Goal: Task Accomplishment & Management: Manage account settings

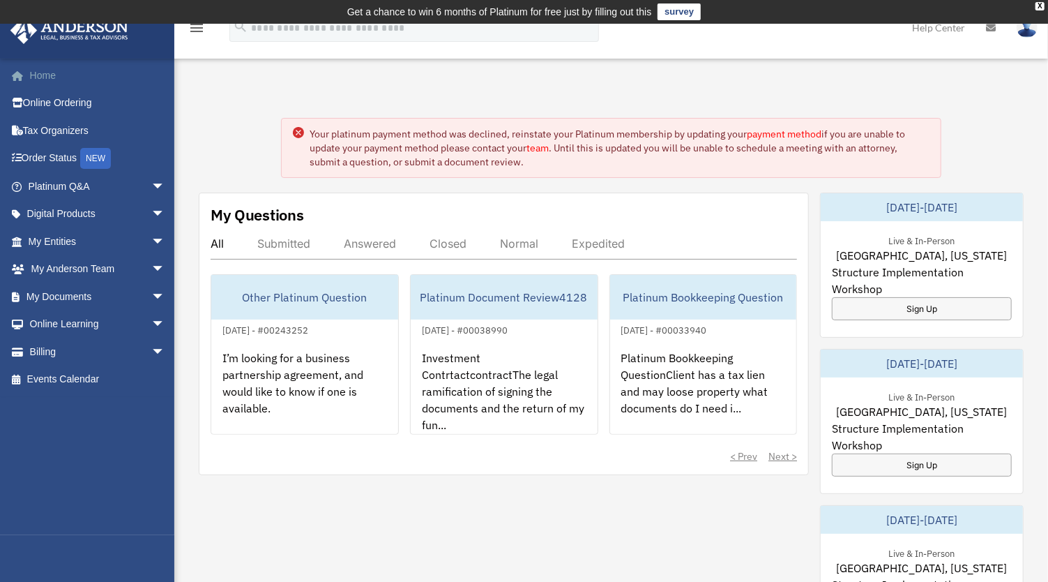
click at [39, 73] on link "Home" at bounding box center [98, 75] width 176 height 28
click at [784, 131] on link "payment method" at bounding box center [784, 134] width 75 height 13
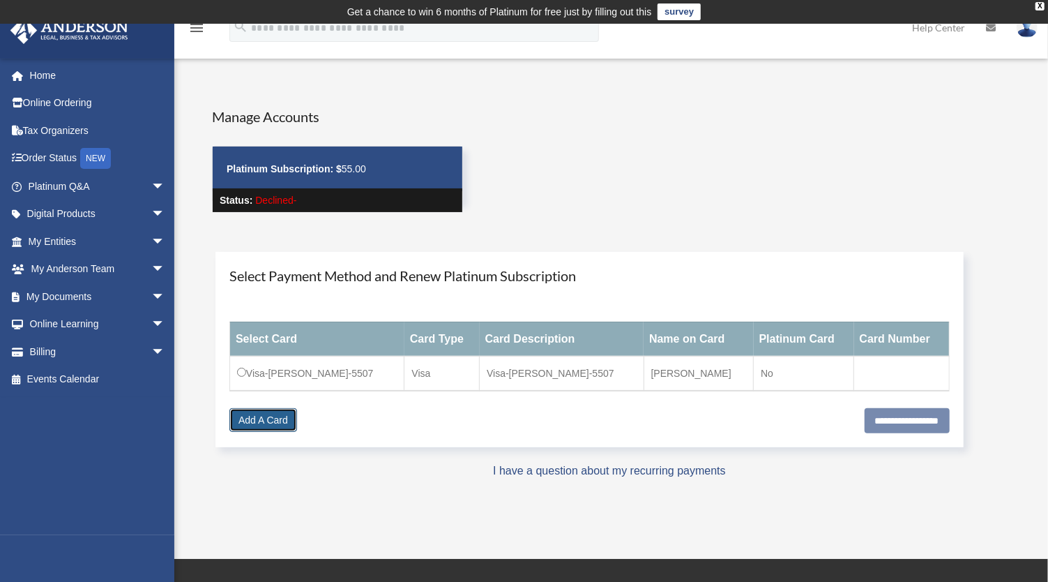
click at [273, 412] on link "Add A Card" at bounding box center [263, 420] width 68 height 24
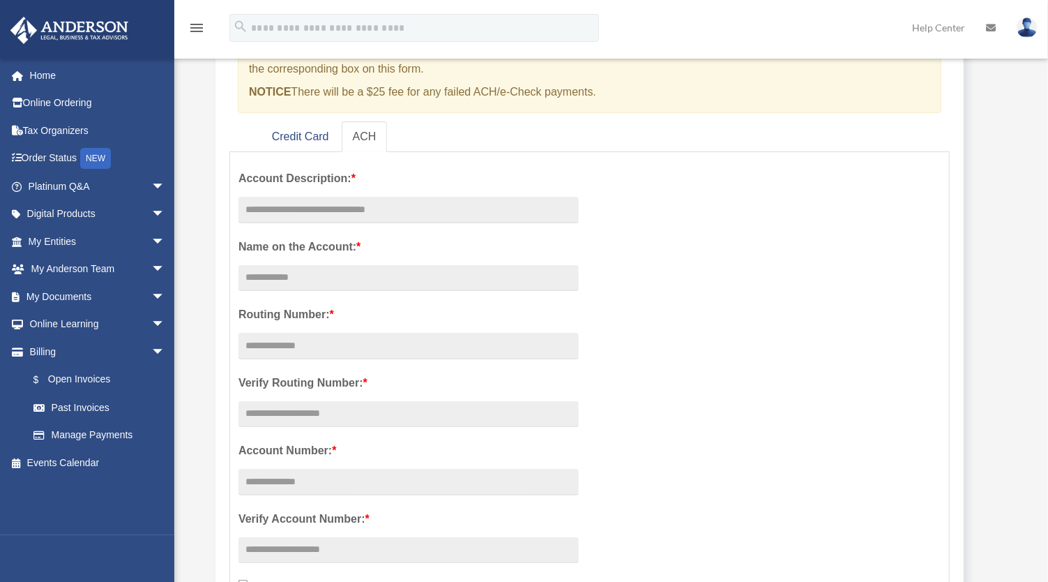
scroll to position [176, 0]
click at [285, 126] on link "Credit Card" at bounding box center [300, 136] width 79 height 31
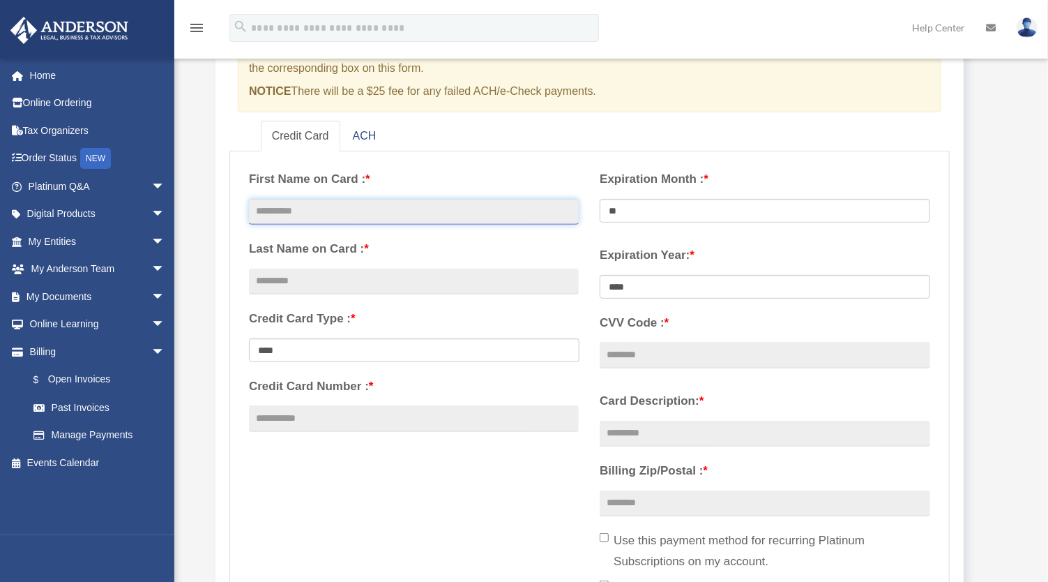
click at [391, 210] on input "text" at bounding box center [414, 212] width 330 height 26
type input "******"
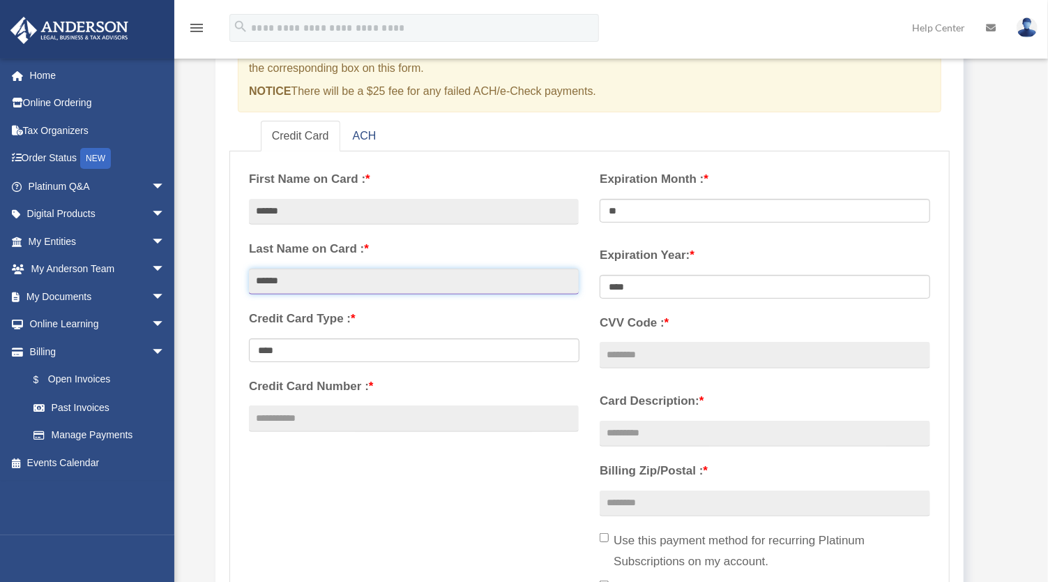
type input "******"
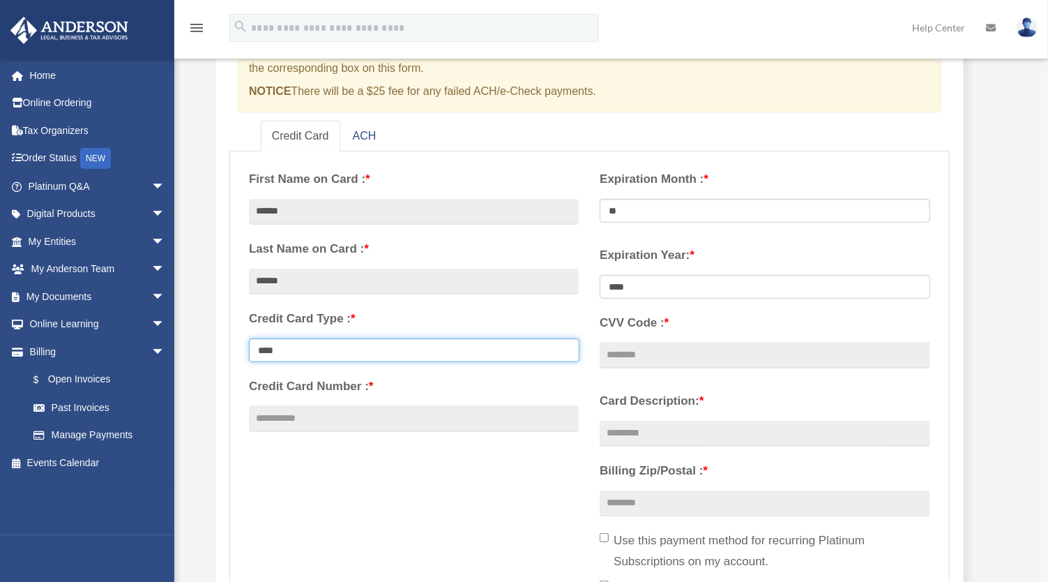
click at [361, 352] on select "**********" at bounding box center [414, 350] width 331 height 24
click at [249, 338] on select "**********" at bounding box center [414, 350] width 331 height 24
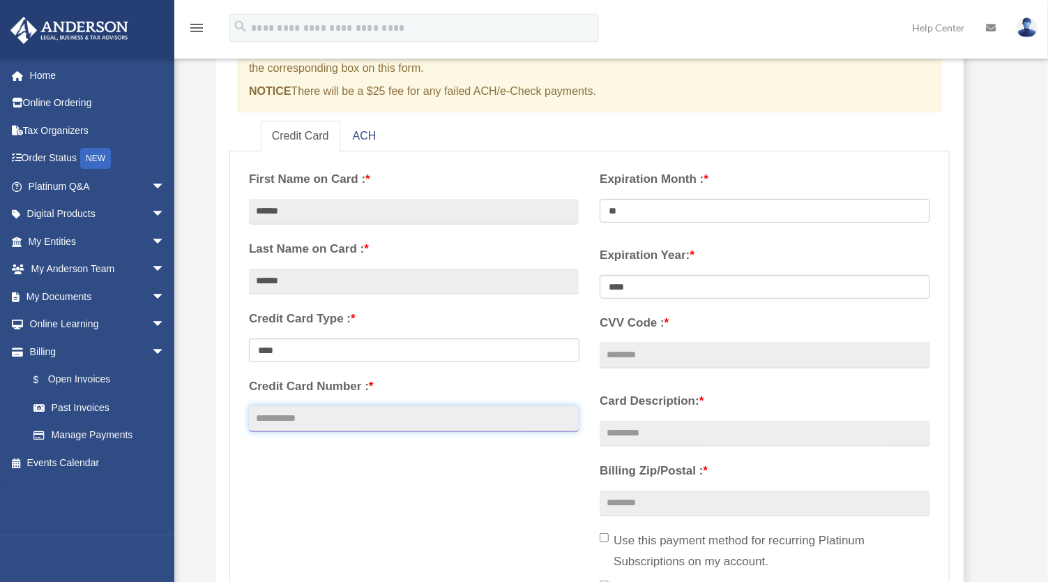
click at [308, 420] on input "Credit Card Number : *" at bounding box center [414, 418] width 330 height 26
type input "**********"
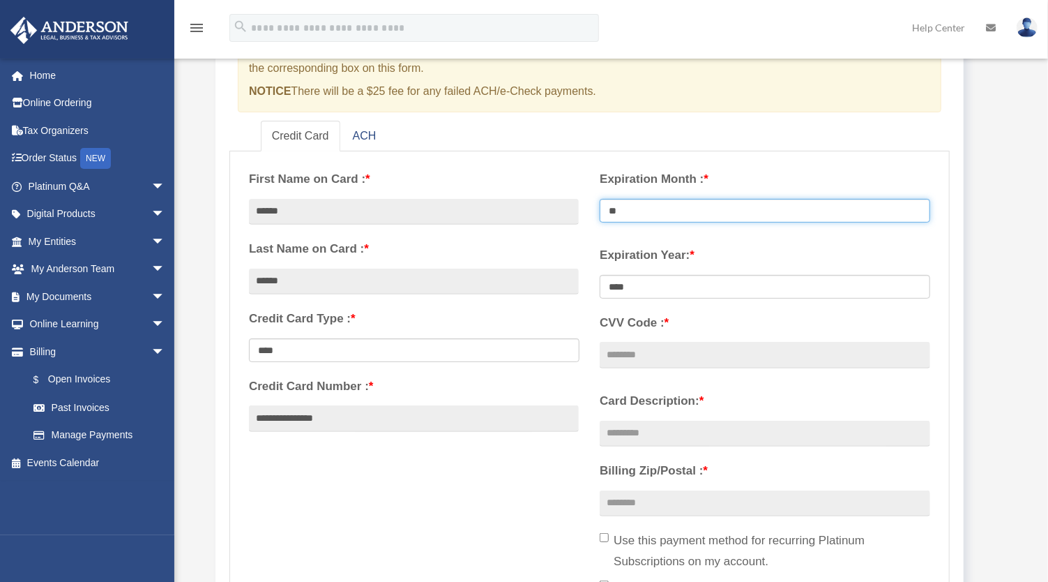
select select "**"
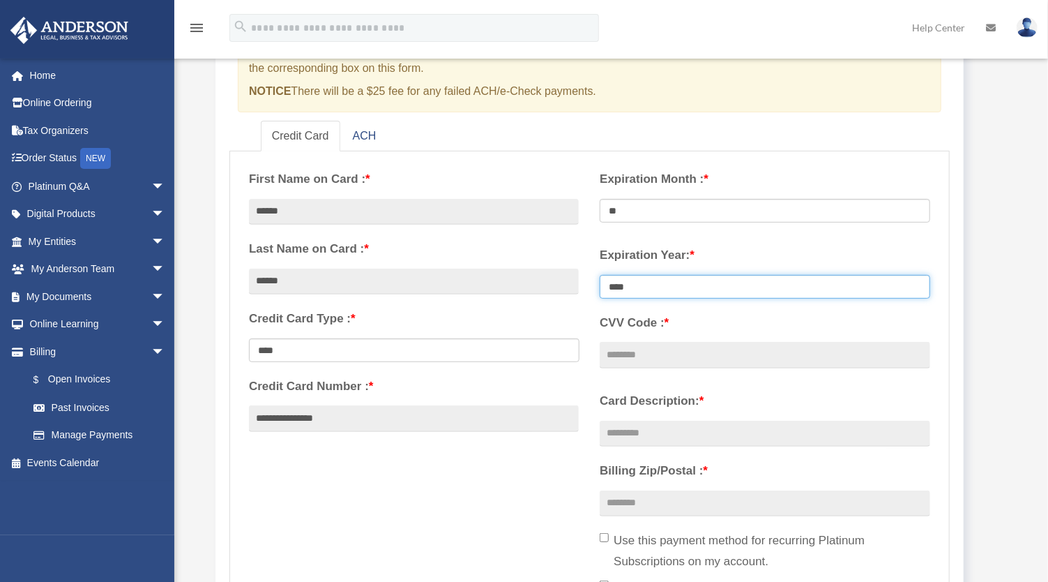
click at [688, 286] on select "**** **** **** **** **** **** **** **** ****" at bounding box center [765, 287] width 331 height 24
select select "****"
click at [600, 275] on select "**** **** **** **** **** **** **** **** ****" at bounding box center [765, 287] width 331 height 24
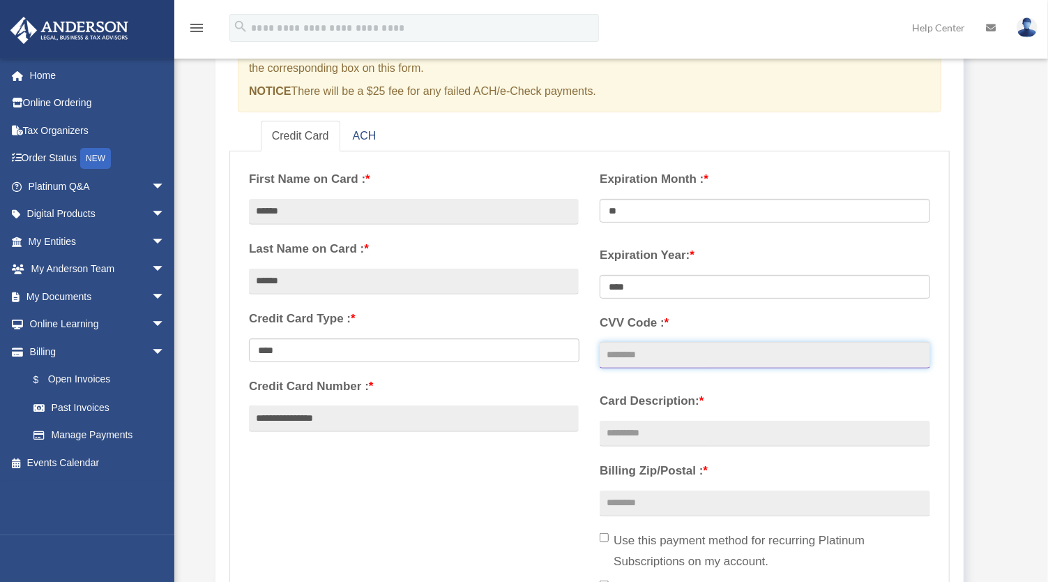
click at [625, 354] on input "CVV Code : *" at bounding box center [765, 355] width 330 height 26
type input "***"
click at [638, 431] on input "Card Description: *" at bounding box center [765, 433] width 330 height 26
type input "**********"
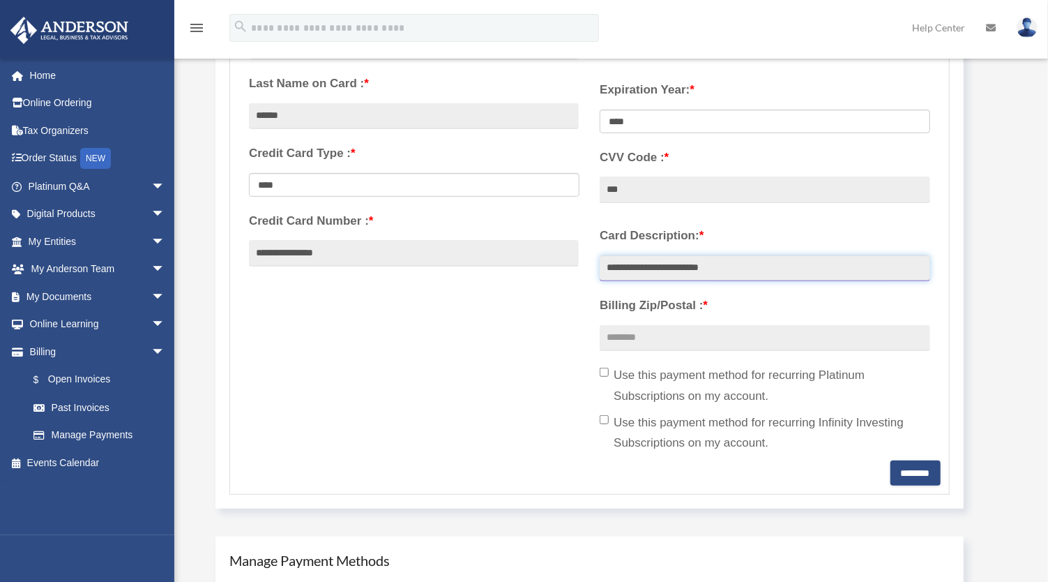
scroll to position [344, 0]
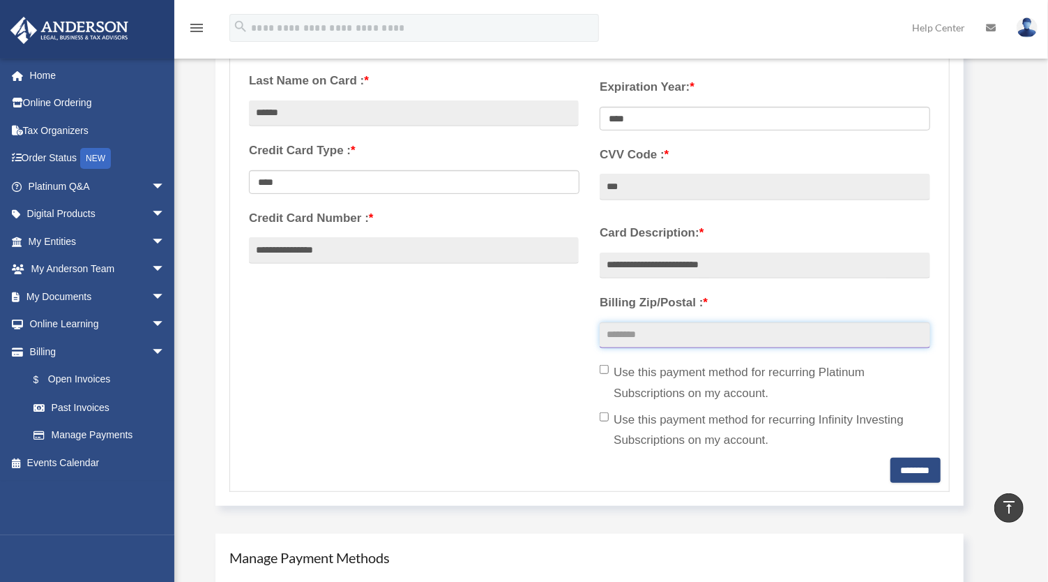
click at [655, 331] on input "Billing Zip/Postal : *" at bounding box center [765, 335] width 330 height 26
type input "*****"
click at [904, 467] on input "********" at bounding box center [915, 469] width 50 height 25
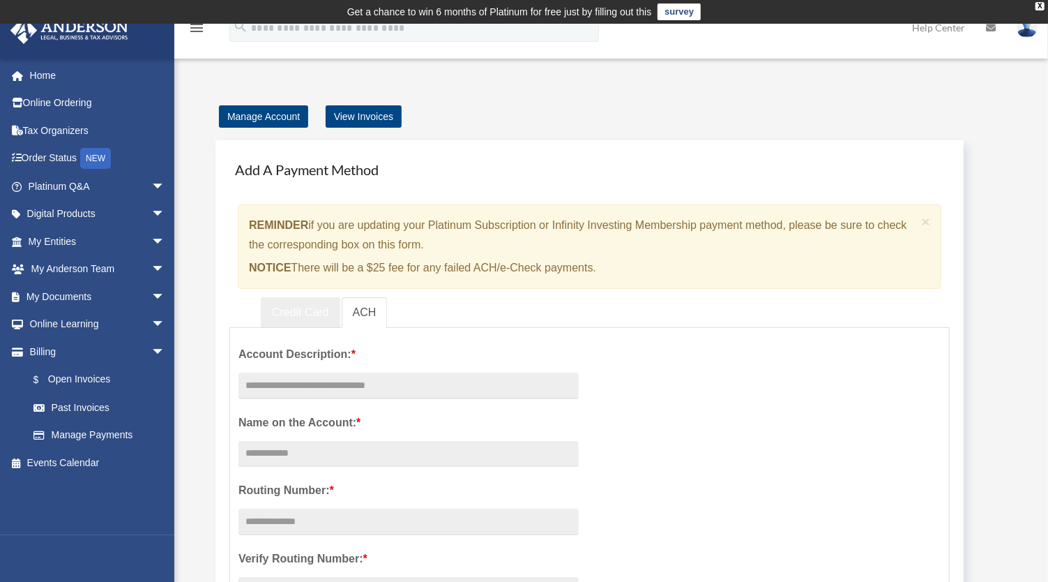
click at [300, 308] on link "Credit Card" at bounding box center [300, 312] width 79 height 31
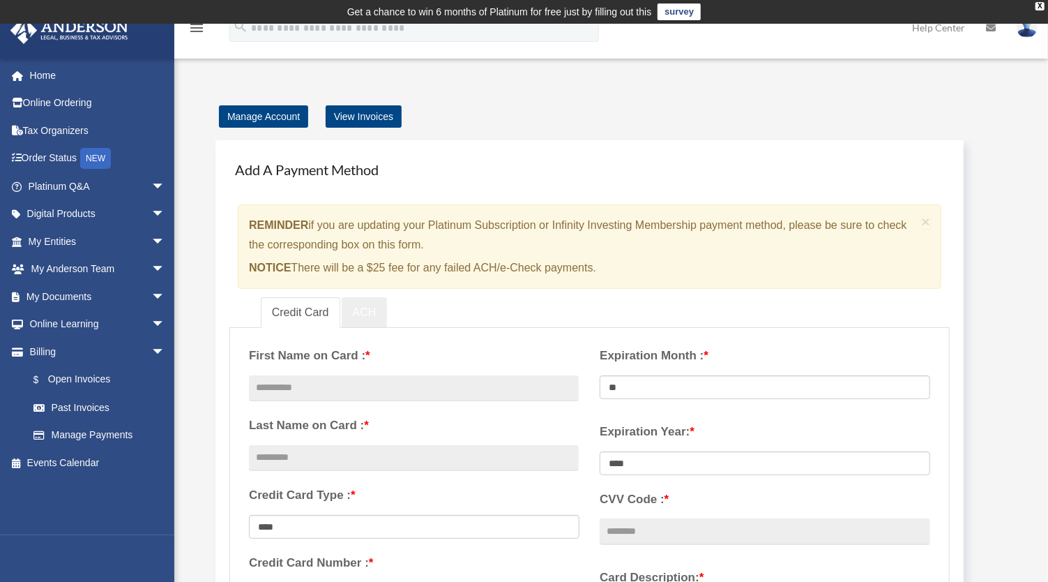
click at [374, 312] on link "ACH" at bounding box center [365, 312] width 46 height 31
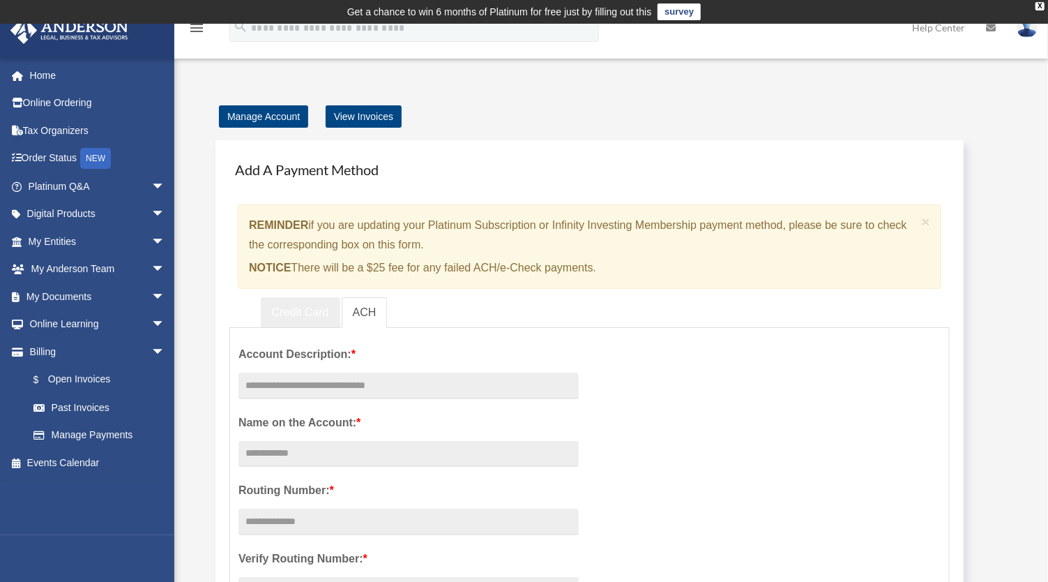
click at [295, 310] on link "Credit Card" at bounding box center [300, 312] width 79 height 31
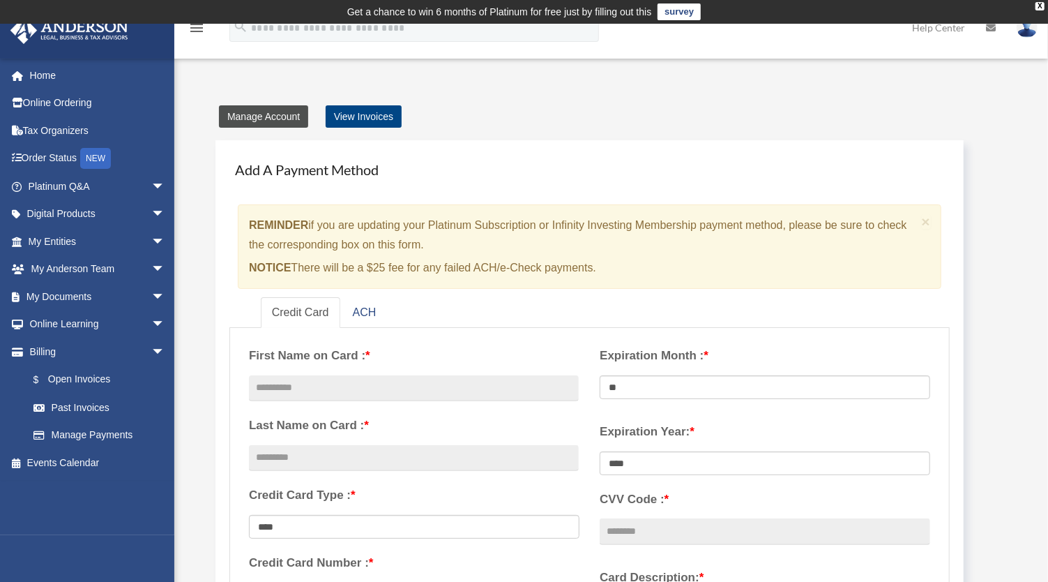
click at [263, 115] on link "Manage Account" at bounding box center [263, 116] width 89 height 22
click at [369, 112] on link "View Invoices" at bounding box center [364, 116] width 76 height 22
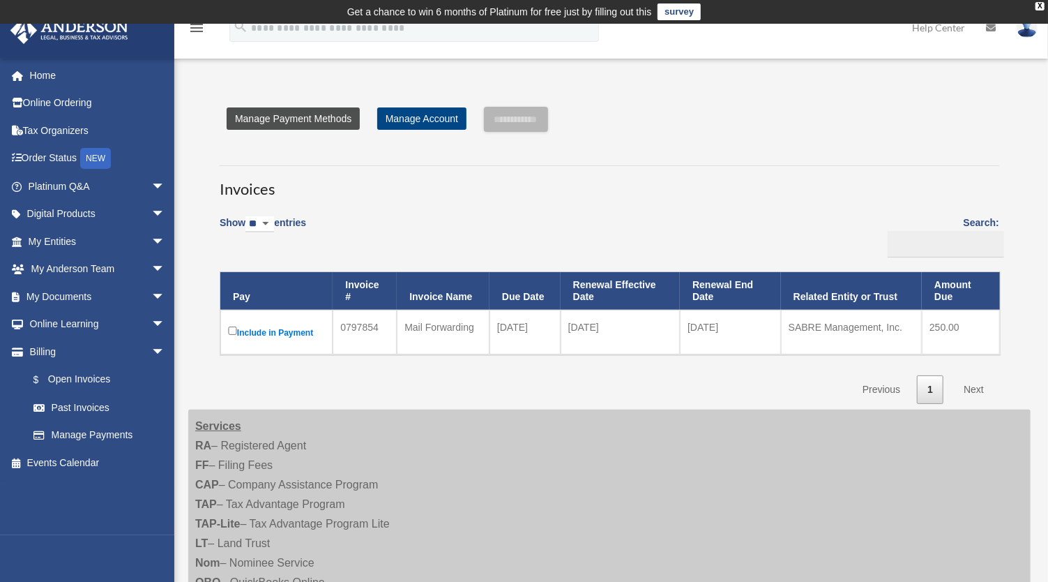
click at [273, 115] on link "Manage Payment Methods" at bounding box center [293, 118] width 133 height 22
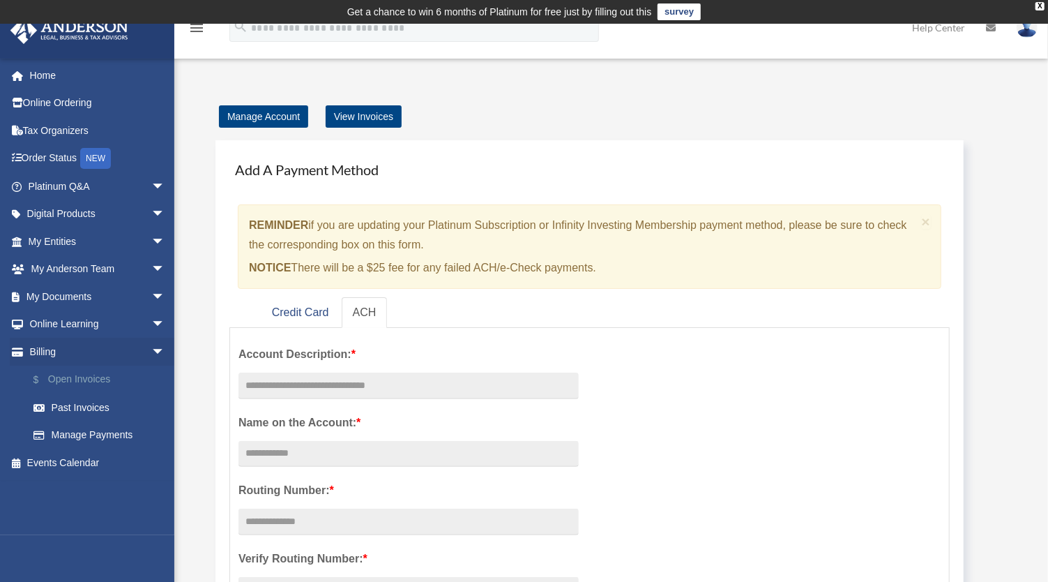
click at [65, 378] on link "$ Open Invoices" at bounding box center [103, 379] width 167 height 29
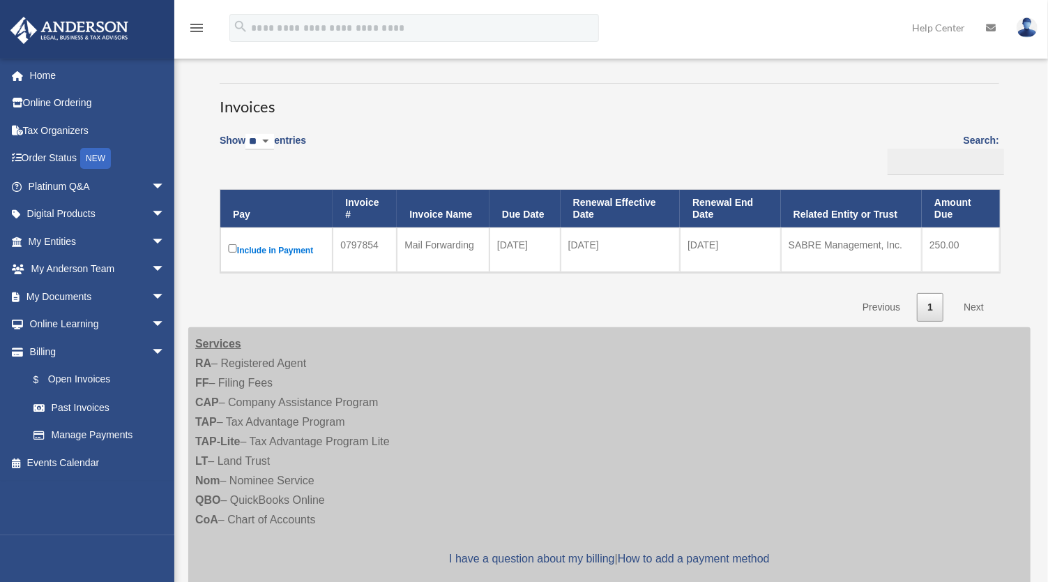
scroll to position [103, 0]
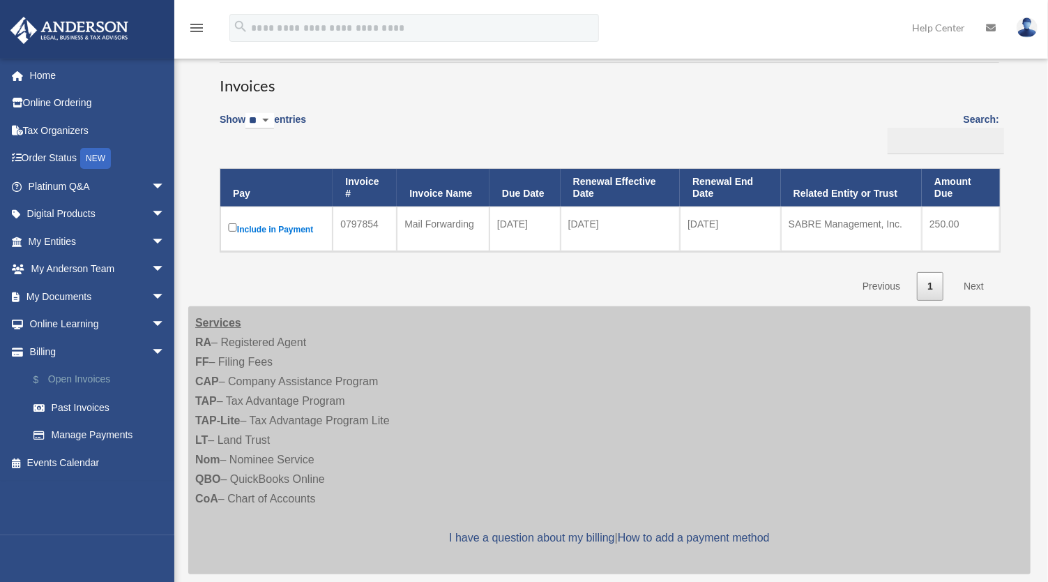
click at [93, 377] on link "$ Open Invoices" at bounding box center [103, 379] width 167 height 29
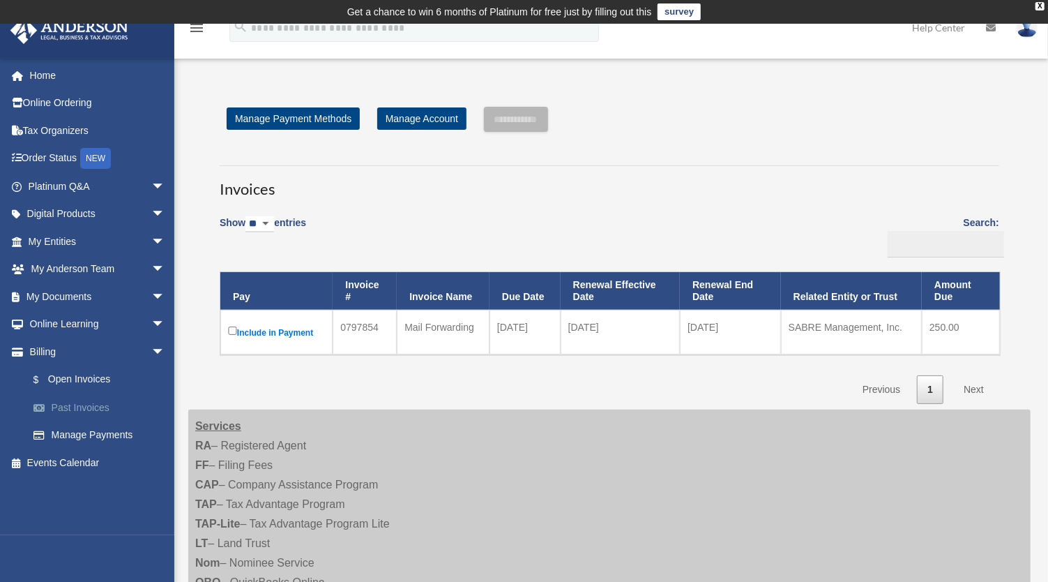
click at [78, 405] on link "Past Invoices" at bounding box center [103, 407] width 167 height 28
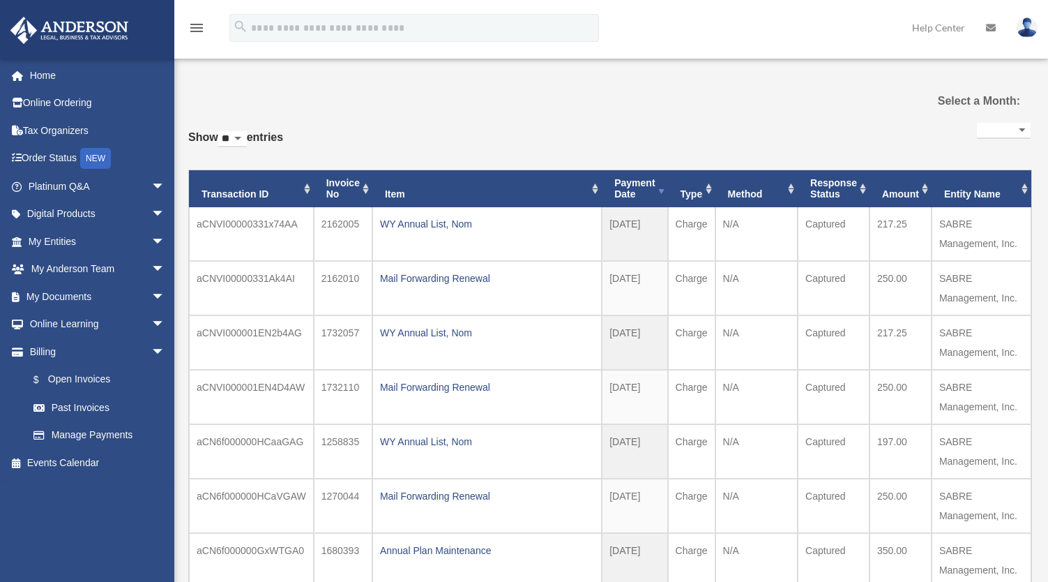
select select
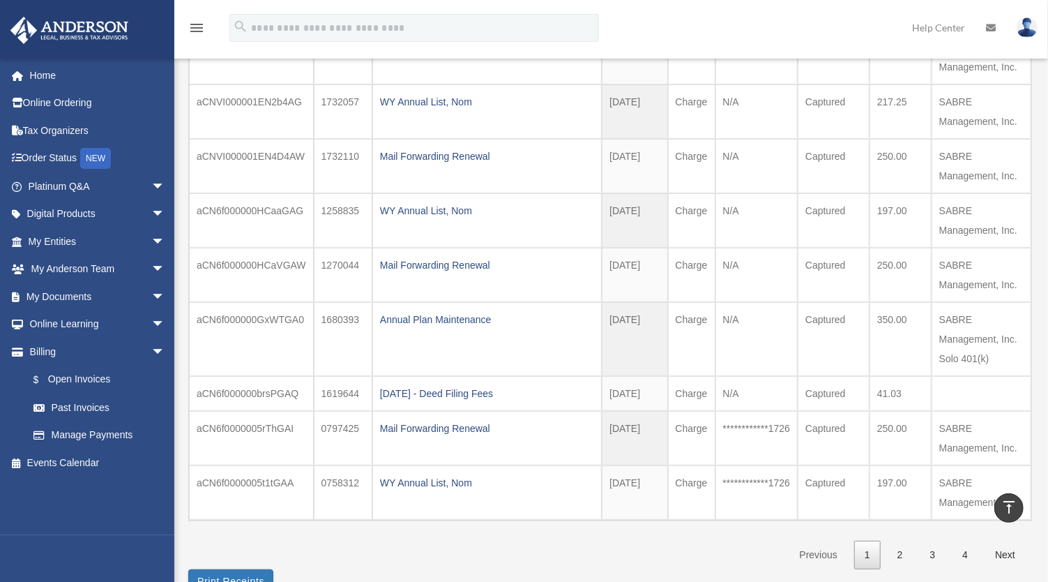
scroll to position [317, 0]
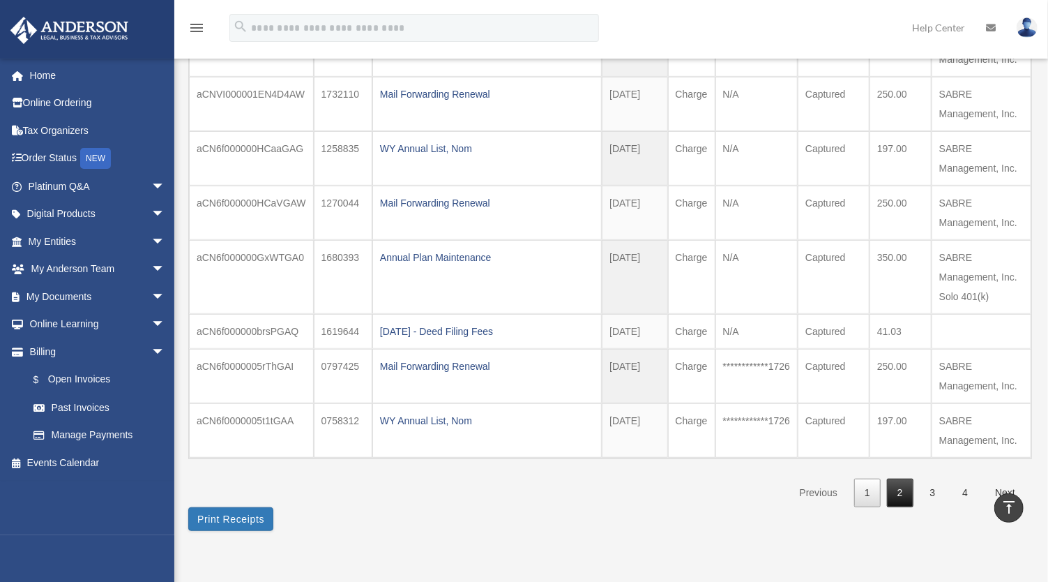
click at [904, 483] on link "2" at bounding box center [900, 492] width 26 height 29
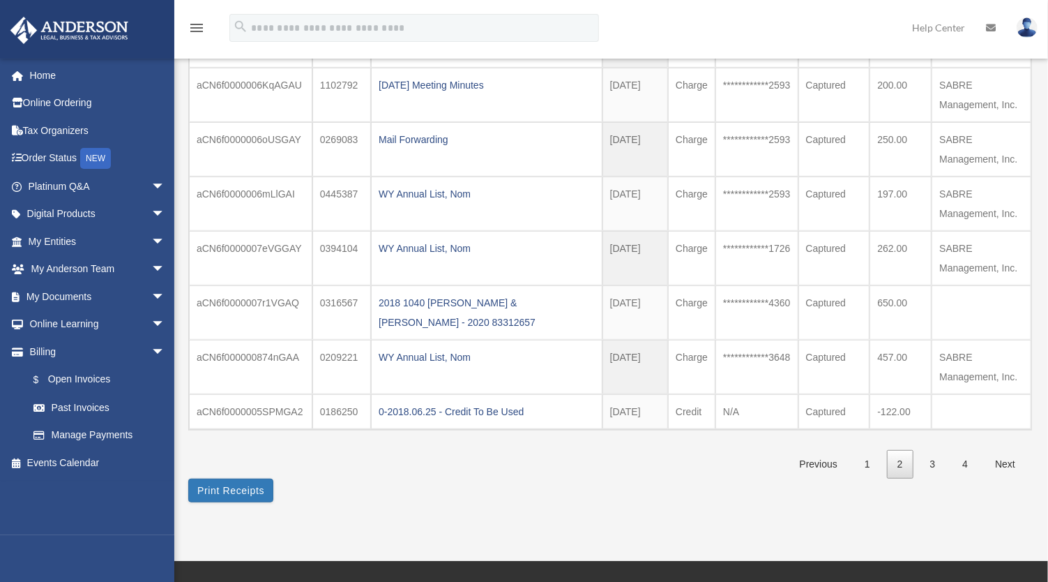
scroll to position [344, 0]
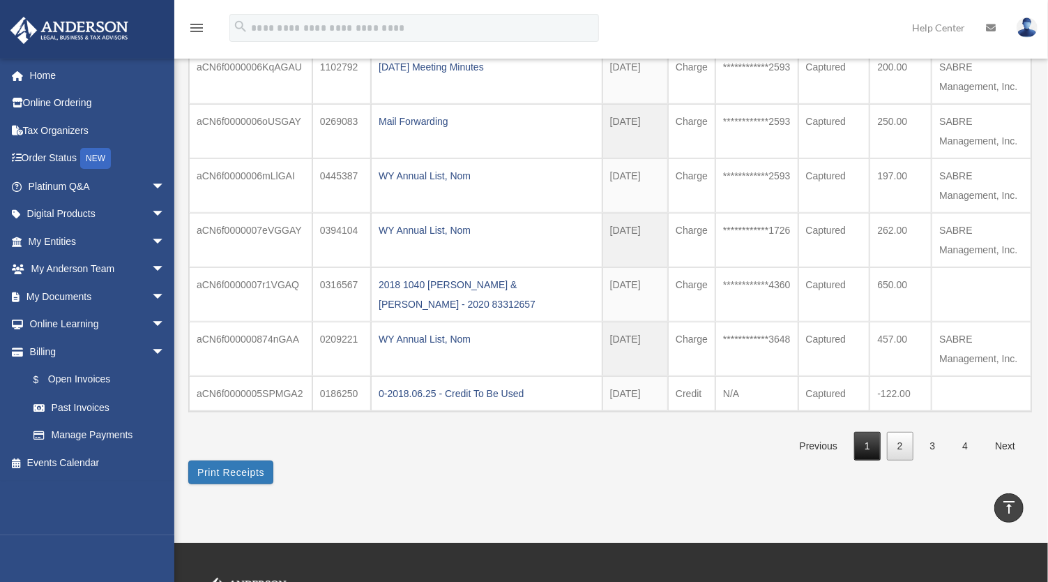
click at [872, 437] on link "1" at bounding box center [867, 446] width 26 height 29
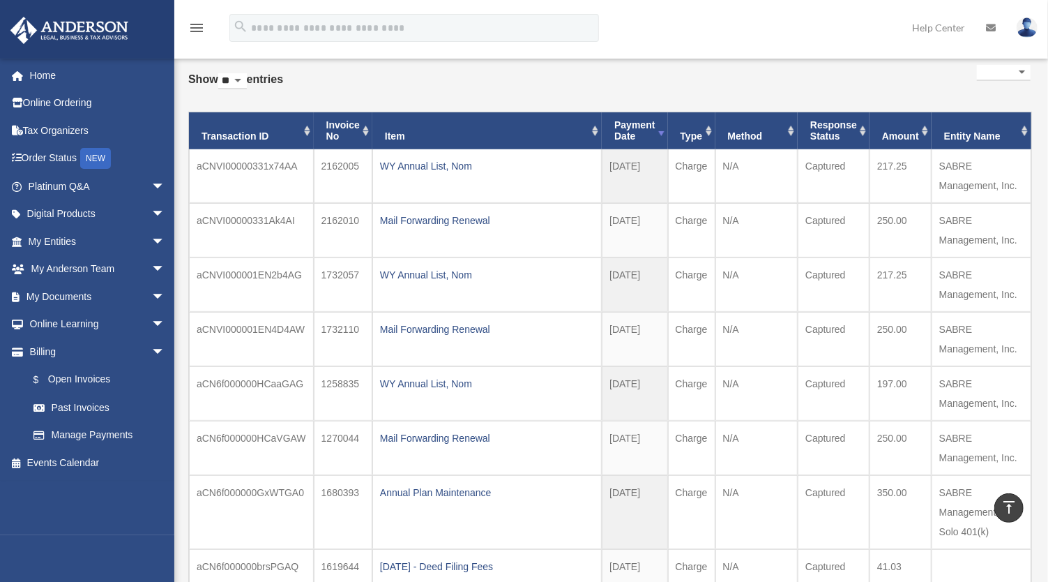
scroll to position [0, 0]
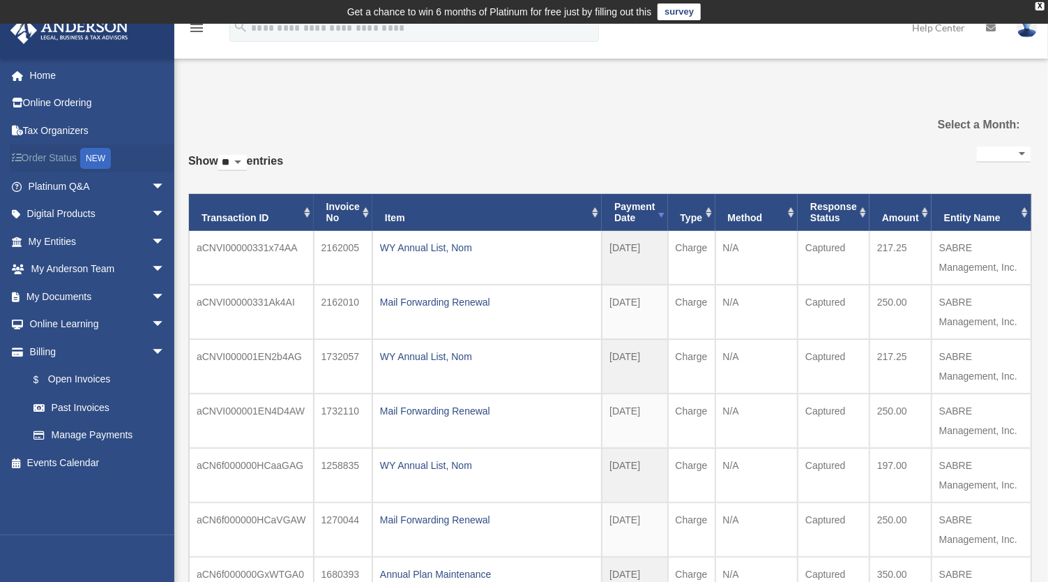
click at [82, 155] on link "Order Status NEW" at bounding box center [98, 158] width 176 height 29
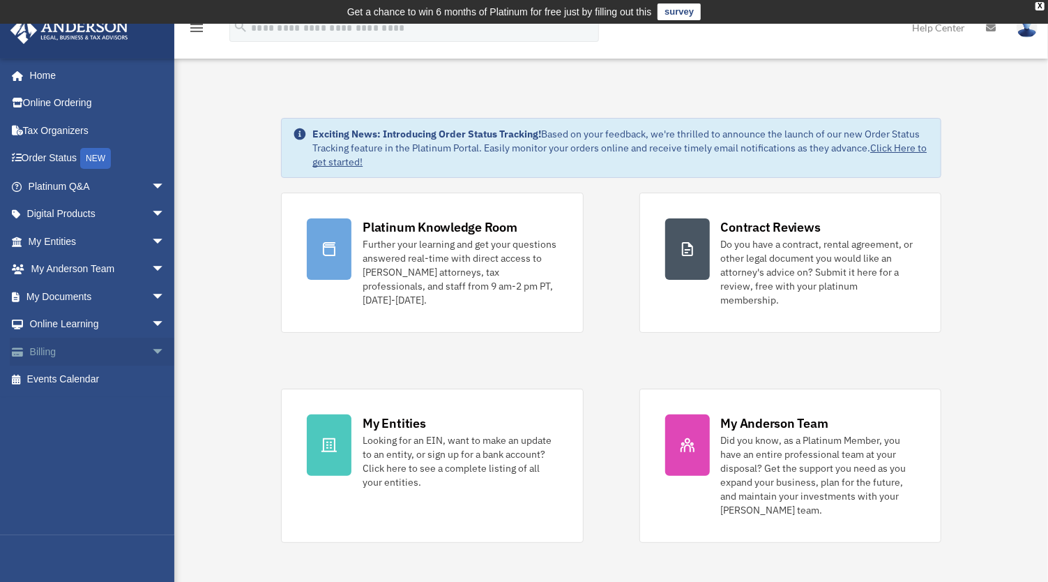
click at [151, 345] on span "arrow_drop_down" at bounding box center [165, 352] width 28 height 29
click at [88, 375] on link "$ Open Invoices" at bounding box center [103, 379] width 167 height 29
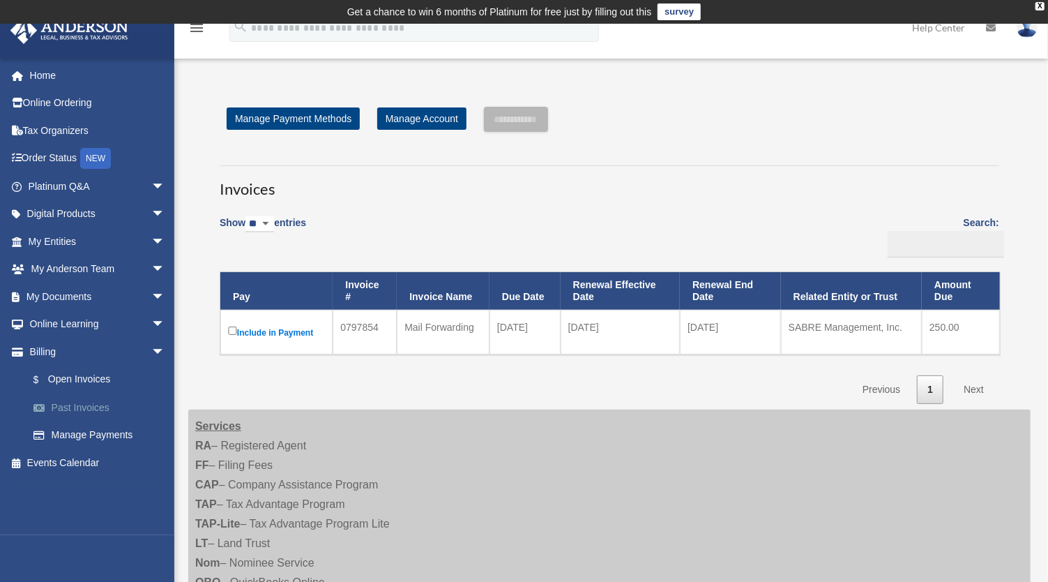
click at [54, 408] on link "Past Invoices" at bounding box center [103, 407] width 167 height 28
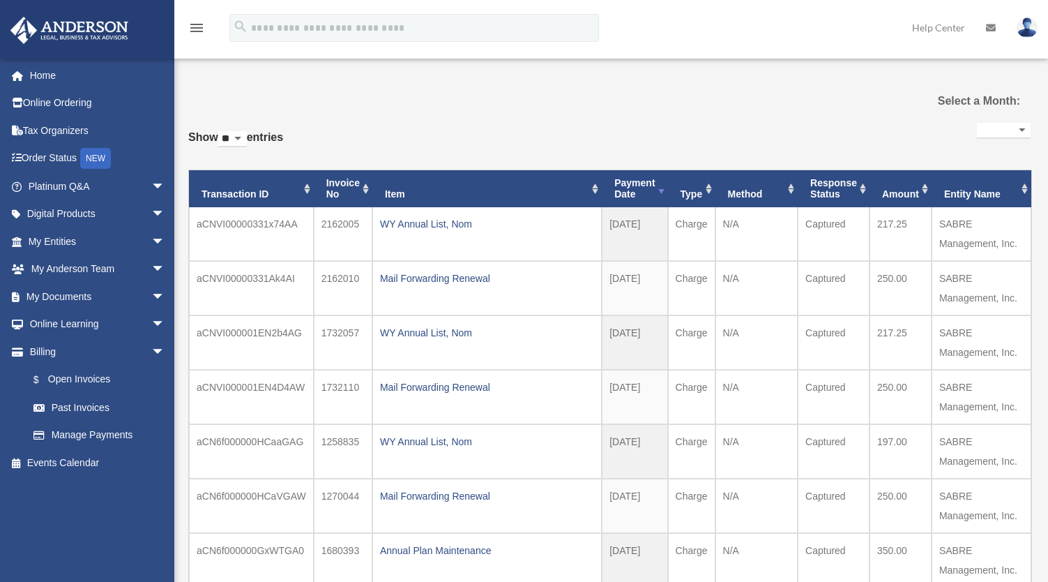
select select
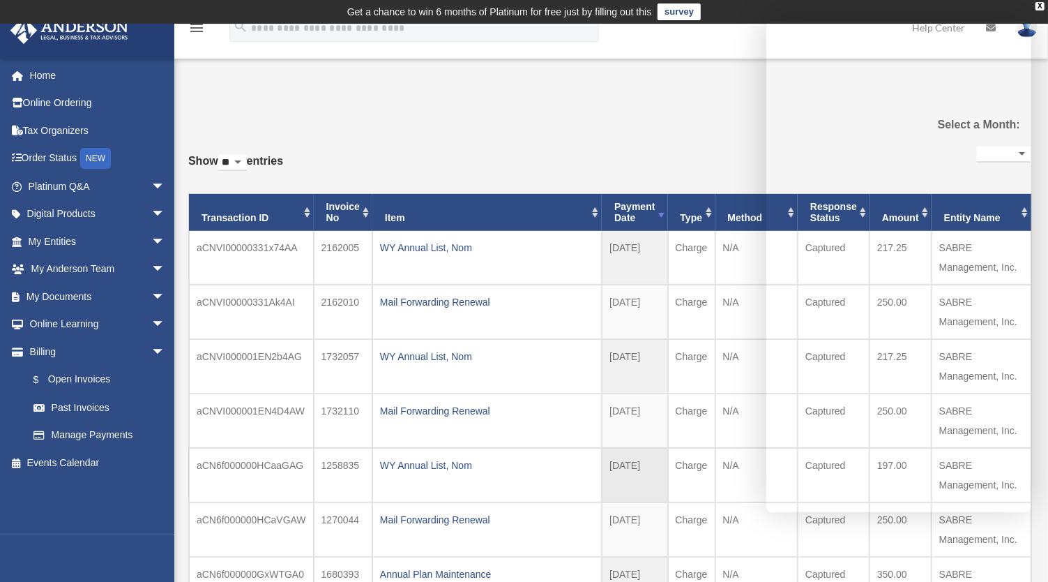
click at [757, 494] on td "N/A" at bounding box center [756, 475] width 83 height 54
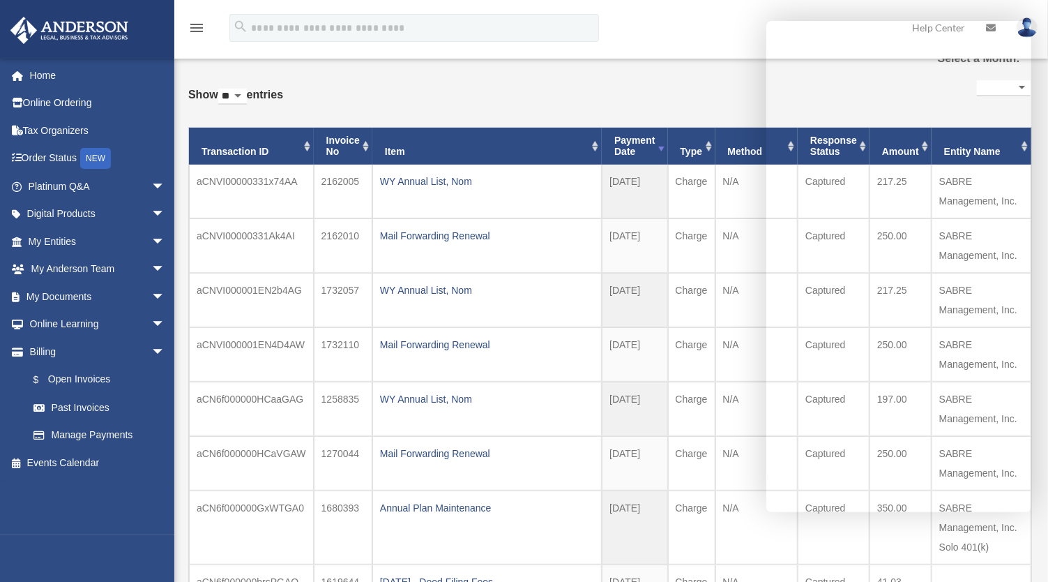
scroll to position [77, 0]
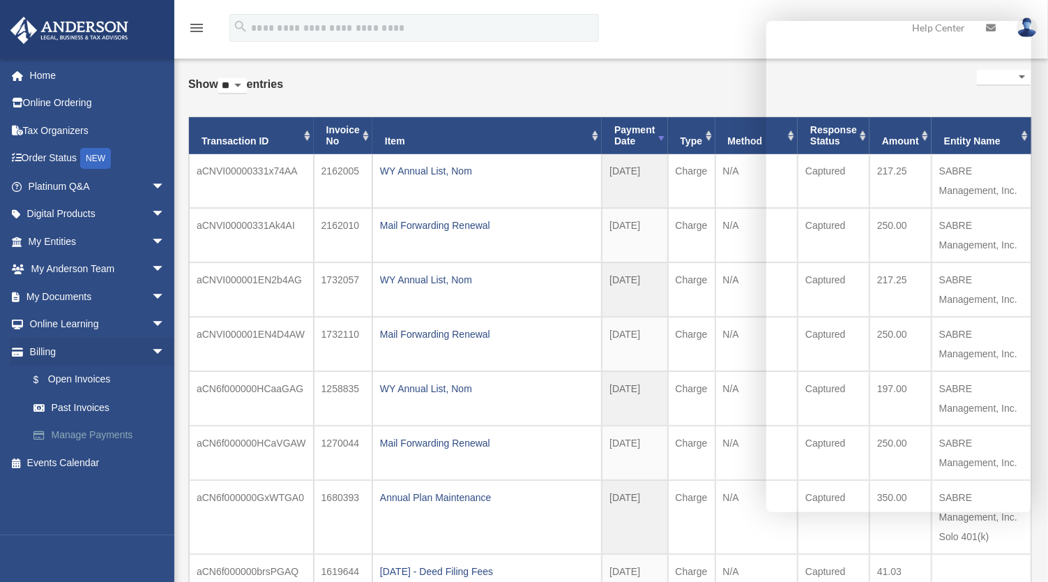
click at [81, 433] on link "Manage Payments" at bounding box center [103, 435] width 167 height 28
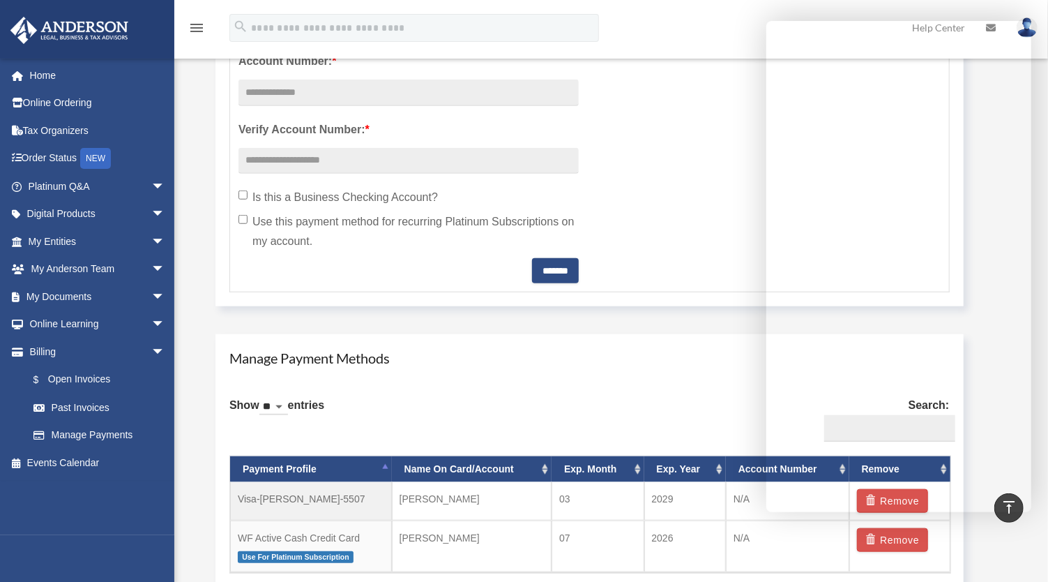
scroll to position [599, 0]
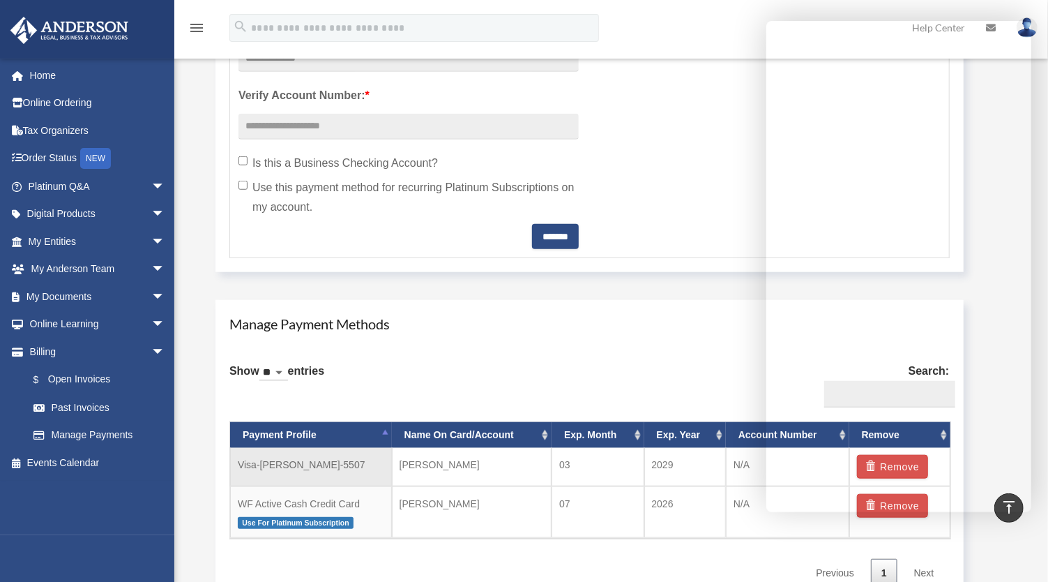
click at [305, 460] on td "Visa-Barry-Upshaw-5507" at bounding box center [311, 467] width 162 height 38
click at [311, 517] on span "Use For Platinum Subscription" at bounding box center [296, 523] width 116 height 12
click at [87, 434] on link "Manage Payments" at bounding box center [103, 435] width 167 height 28
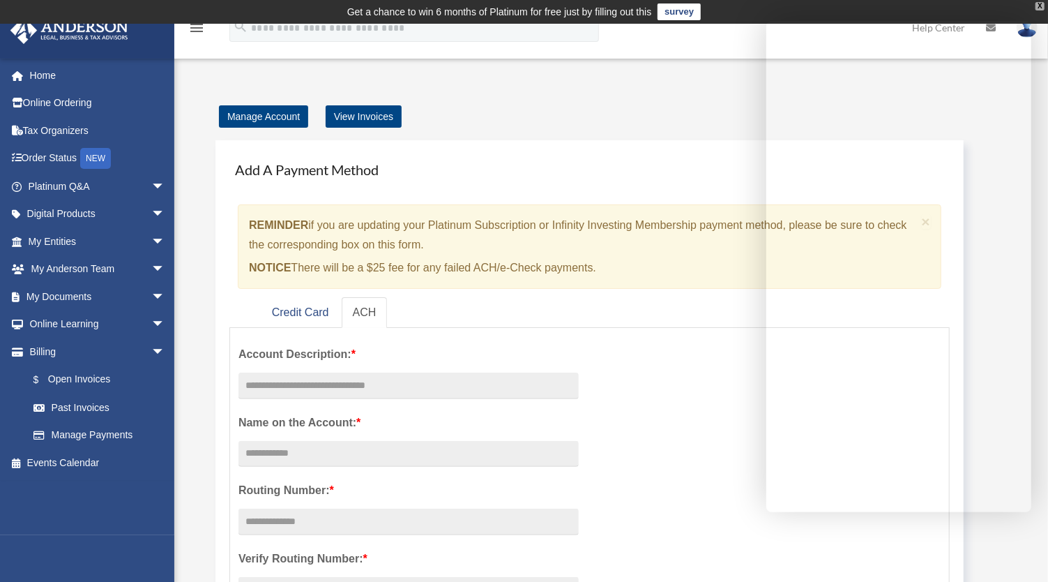
click at [1040, 5] on div "X" at bounding box center [1040, 6] width 9 height 8
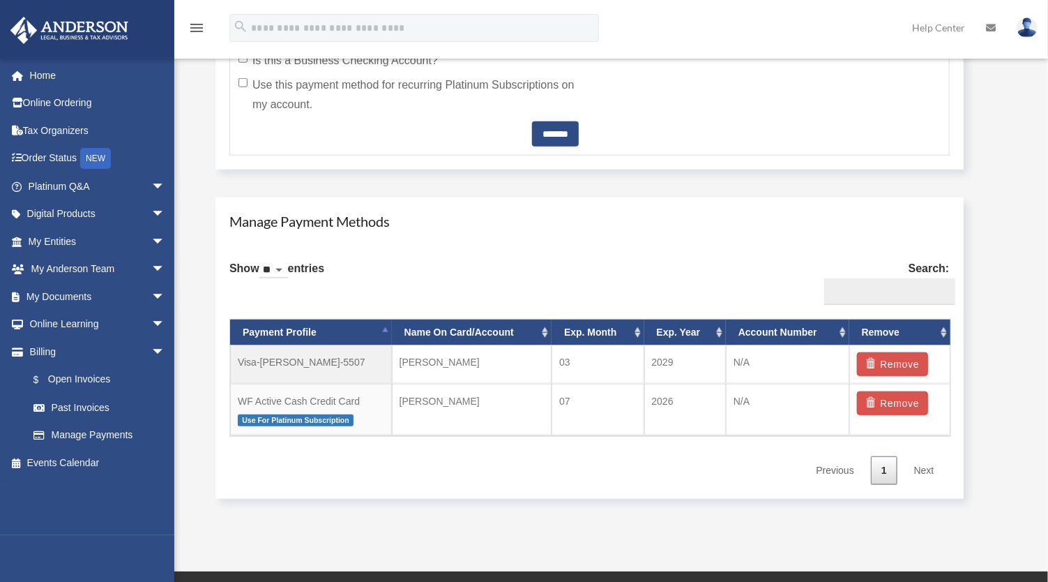
scroll to position [695, 0]
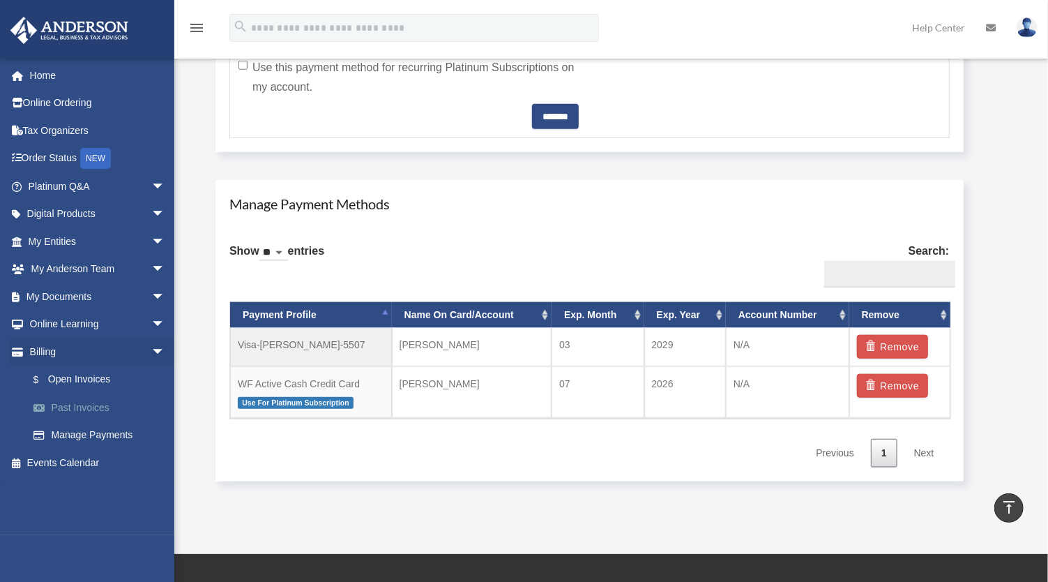
click at [87, 409] on link "Past Invoices" at bounding box center [103, 407] width 167 height 28
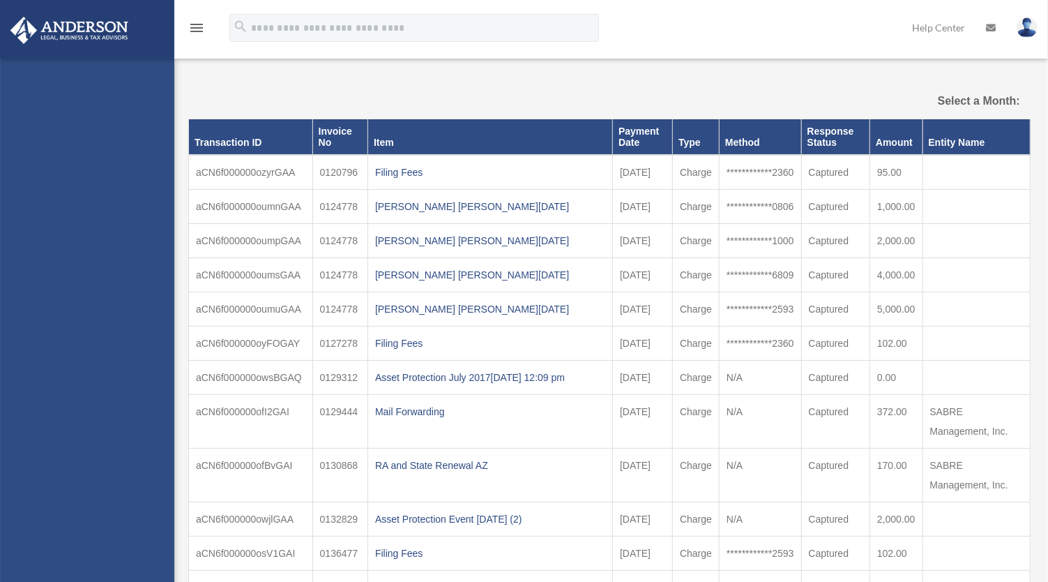
select select
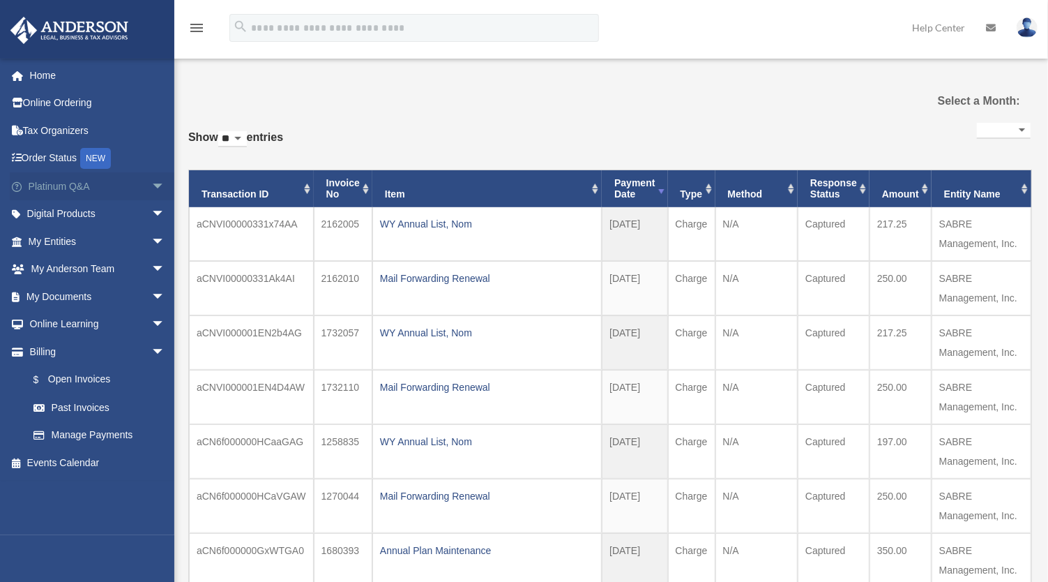
click at [151, 183] on span "arrow_drop_down" at bounding box center [165, 186] width 28 height 29
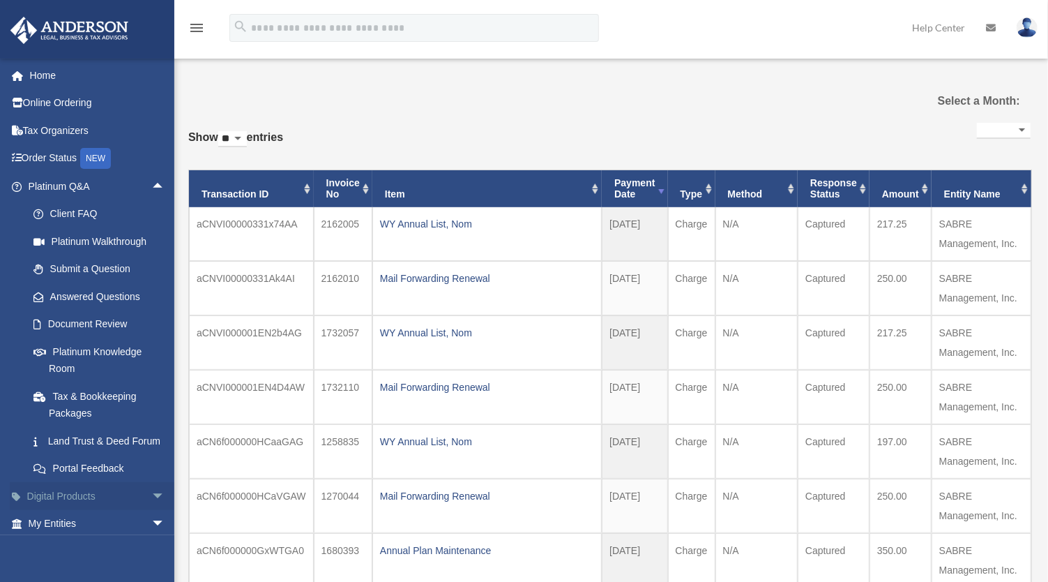
click at [151, 508] on span "arrow_drop_down" at bounding box center [165, 496] width 28 height 29
click at [151, 510] on span "arrow_drop_up" at bounding box center [165, 496] width 28 height 29
click at [45, 72] on link "Home" at bounding box center [98, 75] width 176 height 28
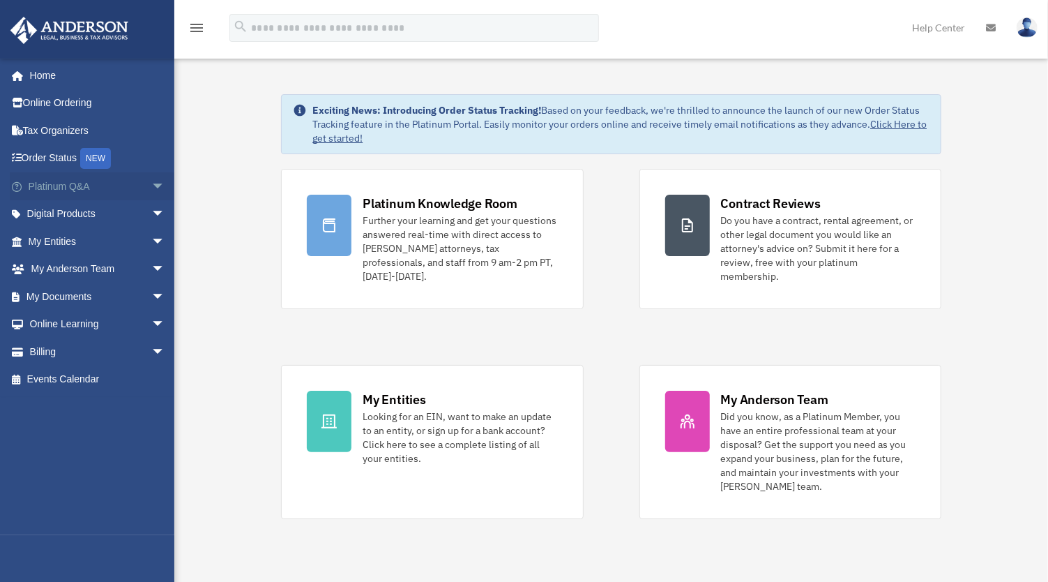
click at [151, 187] on span "arrow_drop_down" at bounding box center [165, 186] width 28 height 29
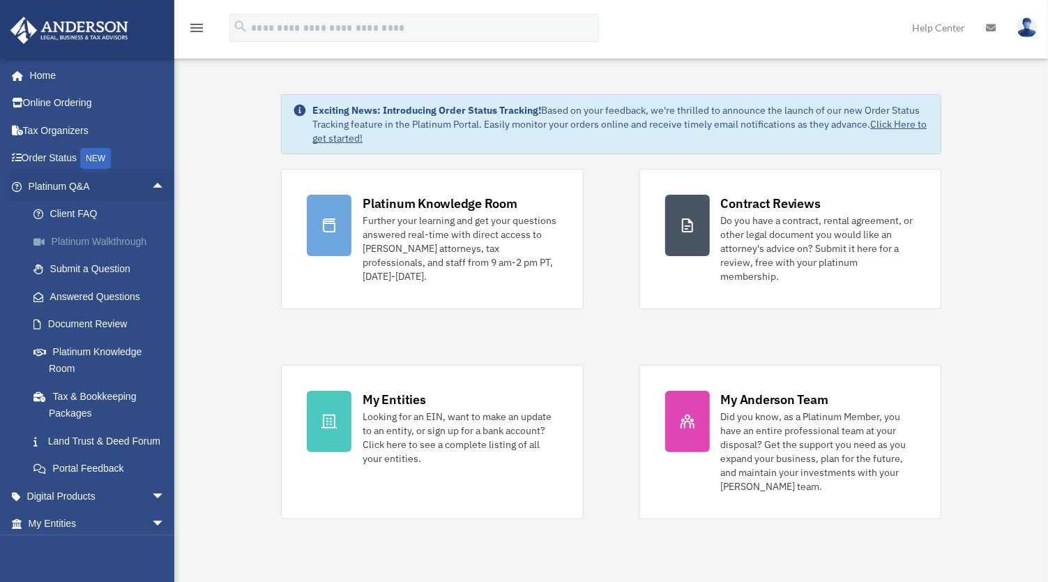
click at [88, 236] on link "Platinum Walkthrough" at bounding box center [103, 241] width 167 height 28
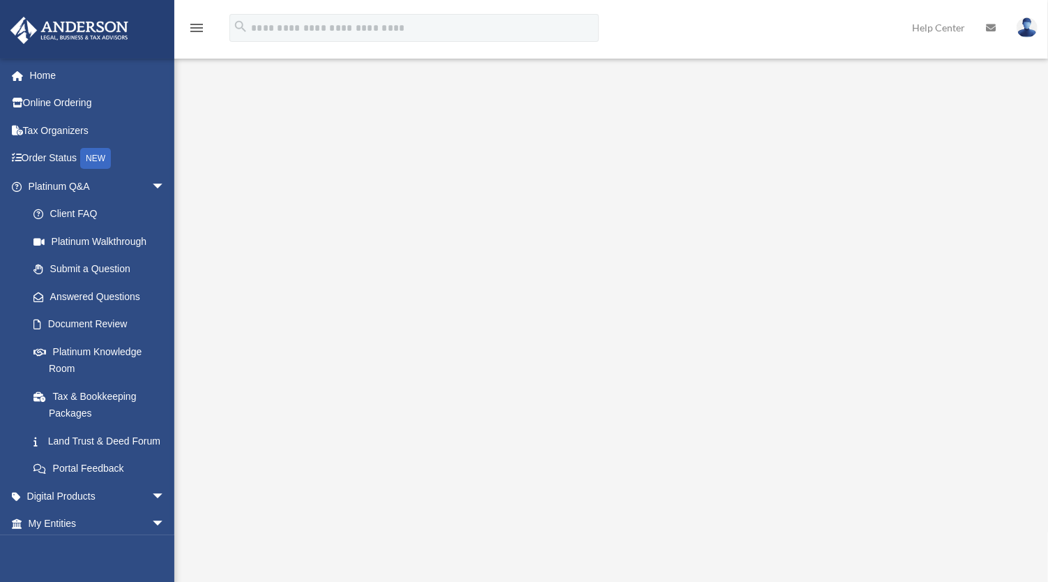
click at [992, 26] on icon at bounding box center [991, 28] width 10 height 10
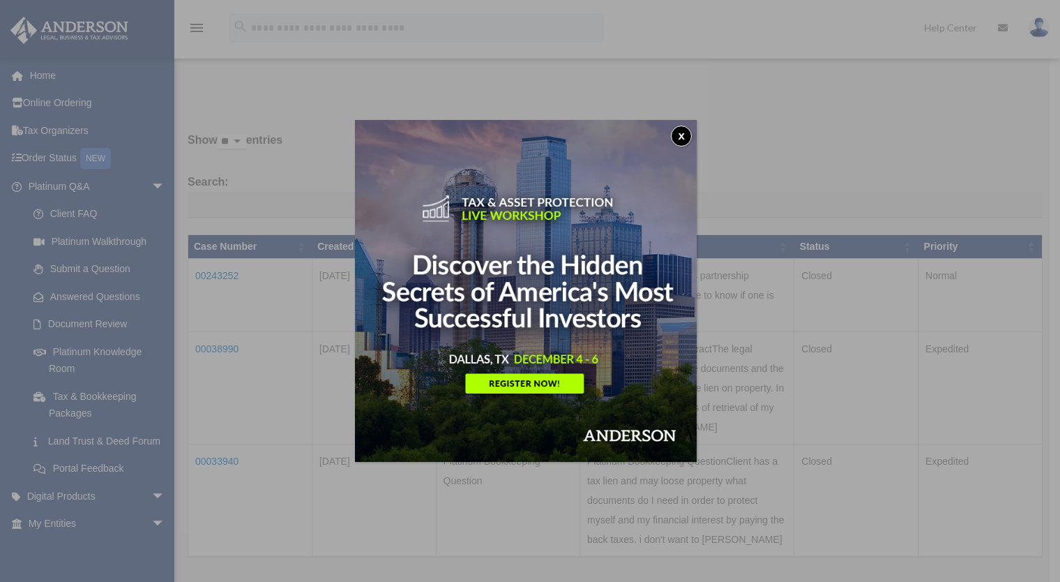
click at [687, 129] on button "x" at bounding box center [681, 136] width 21 height 21
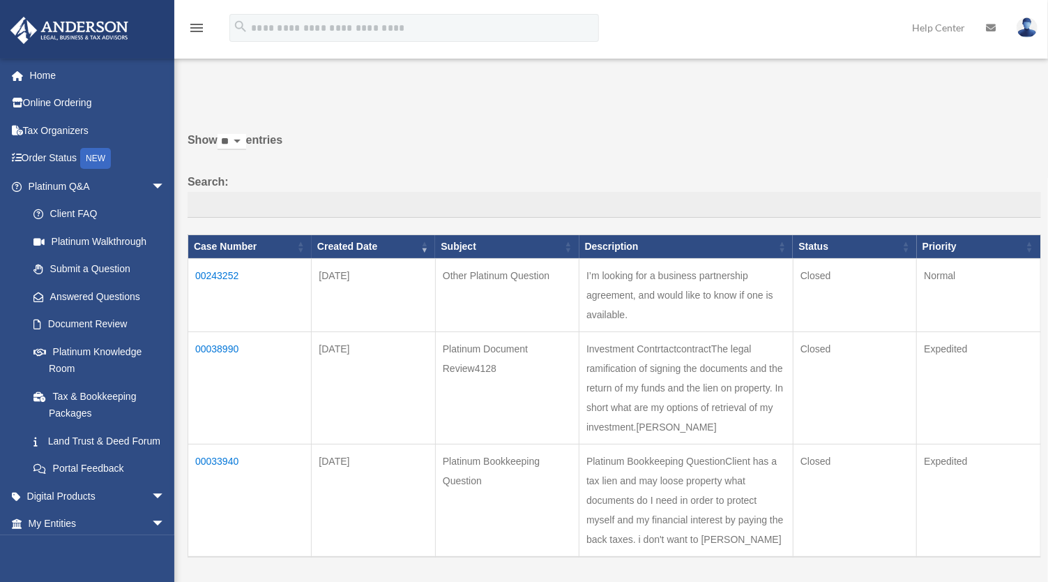
click at [1029, 26] on img at bounding box center [1027, 27] width 21 height 20
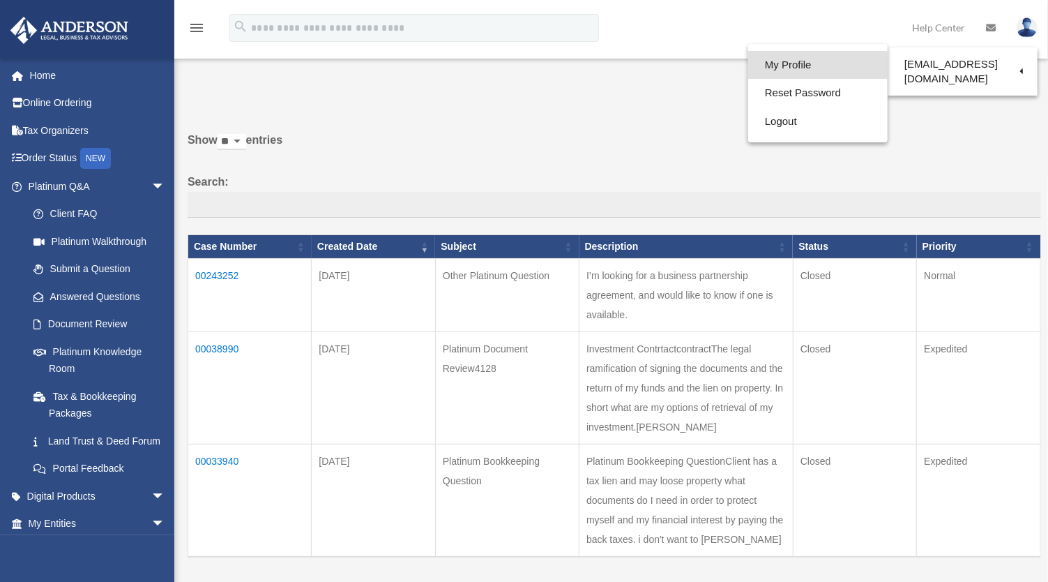
click at [791, 61] on link "My Profile" at bounding box center [817, 65] width 139 height 29
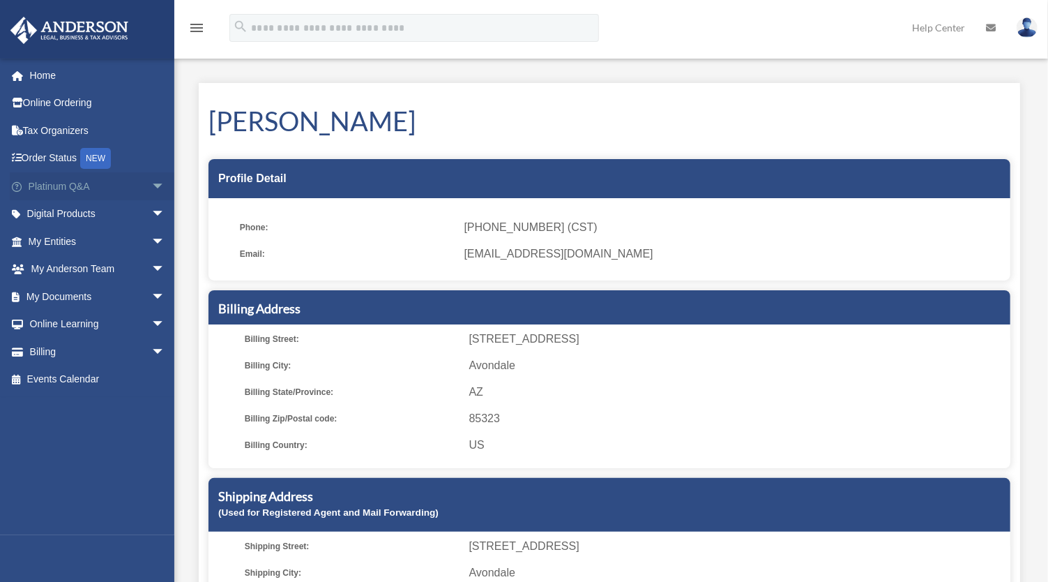
click at [151, 183] on span "arrow_drop_down" at bounding box center [165, 186] width 28 height 29
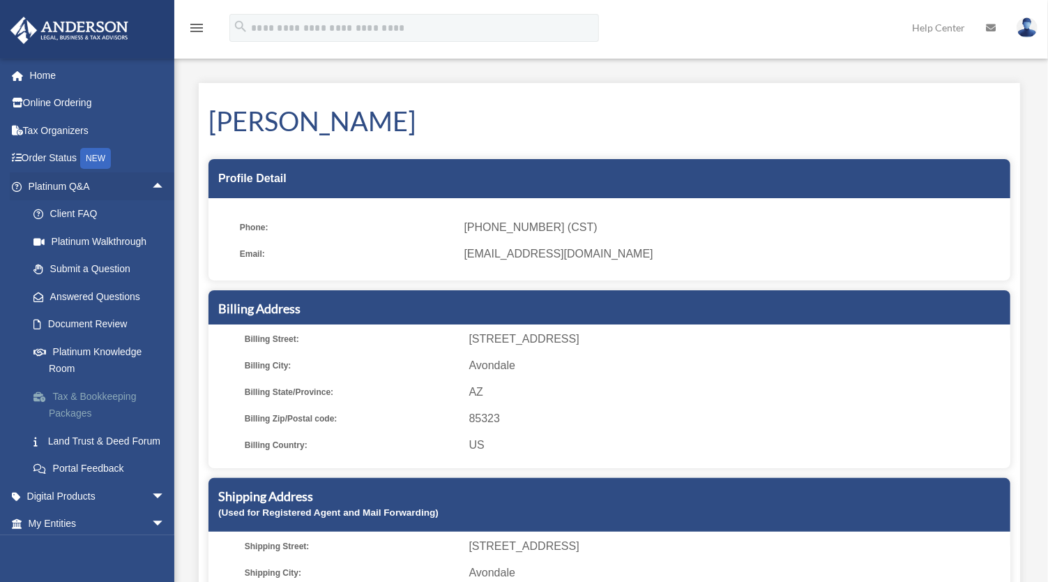
click at [89, 390] on link "Tax & Bookkeeping Packages" at bounding box center [103, 404] width 167 height 45
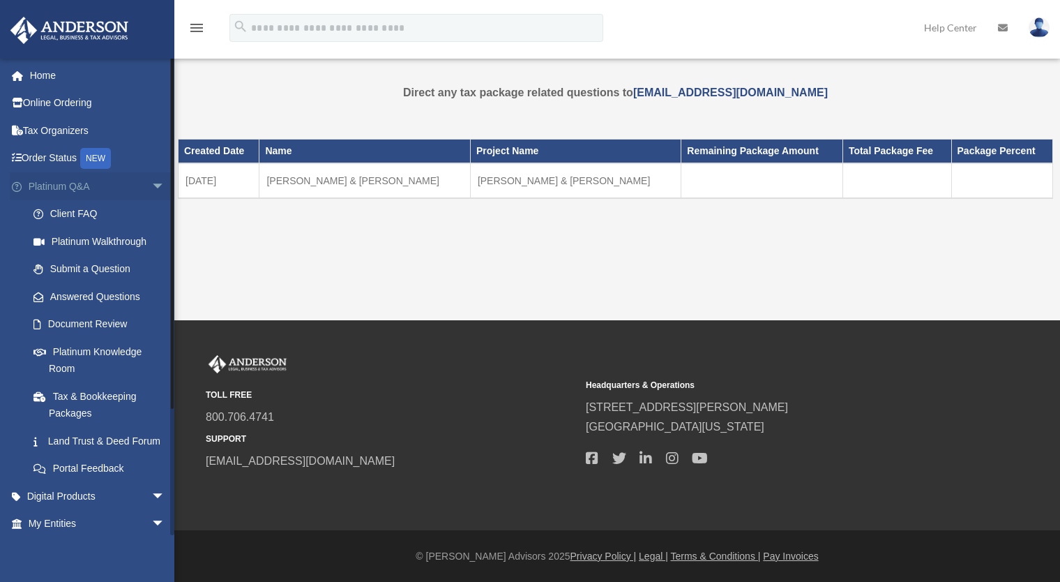
click at [151, 183] on span "arrow_drop_down" at bounding box center [165, 186] width 28 height 29
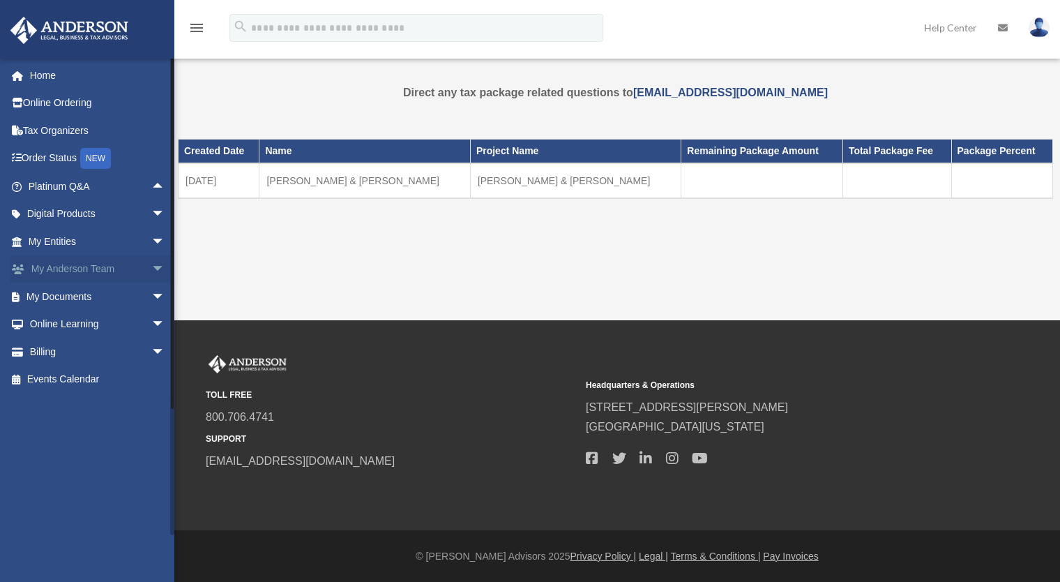
click at [104, 266] on link "My [PERSON_NAME] Team arrow_drop_down" at bounding box center [98, 269] width 176 height 28
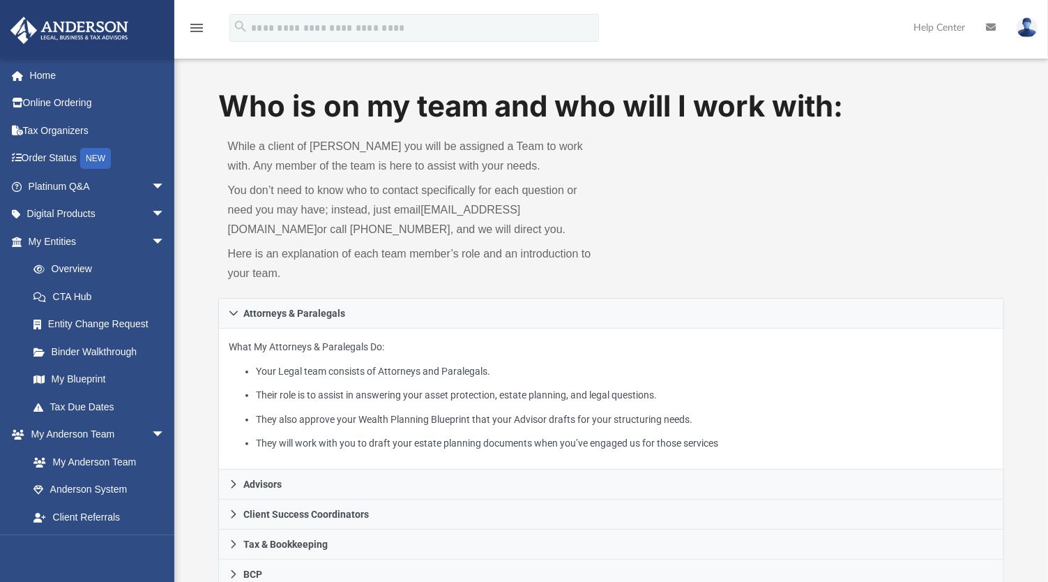
click at [1024, 28] on img at bounding box center [1027, 27] width 21 height 20
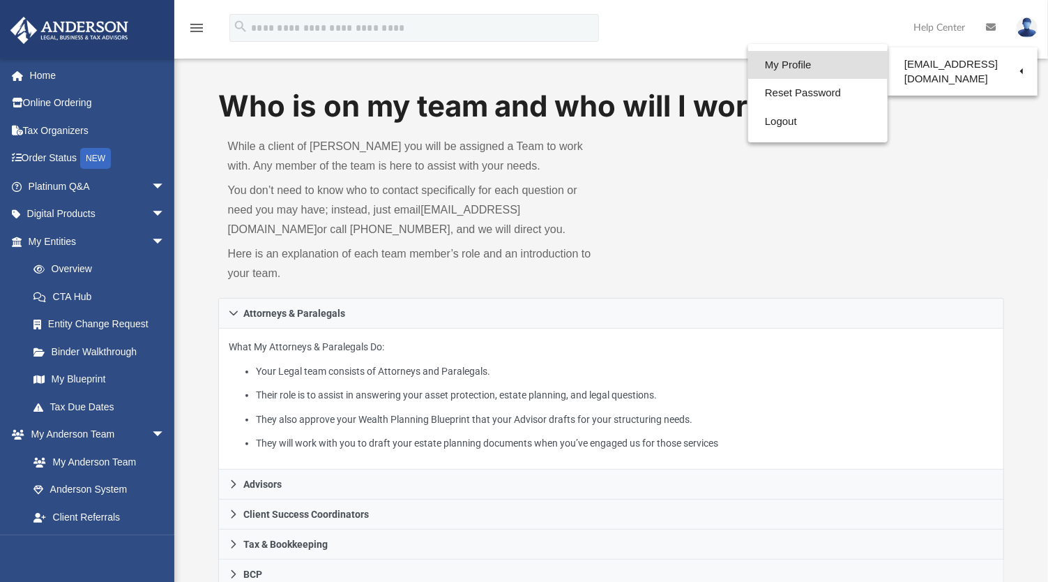
click at [795, 61] on link "My Profile" at bounding box center [817, 65] width 139 height 29
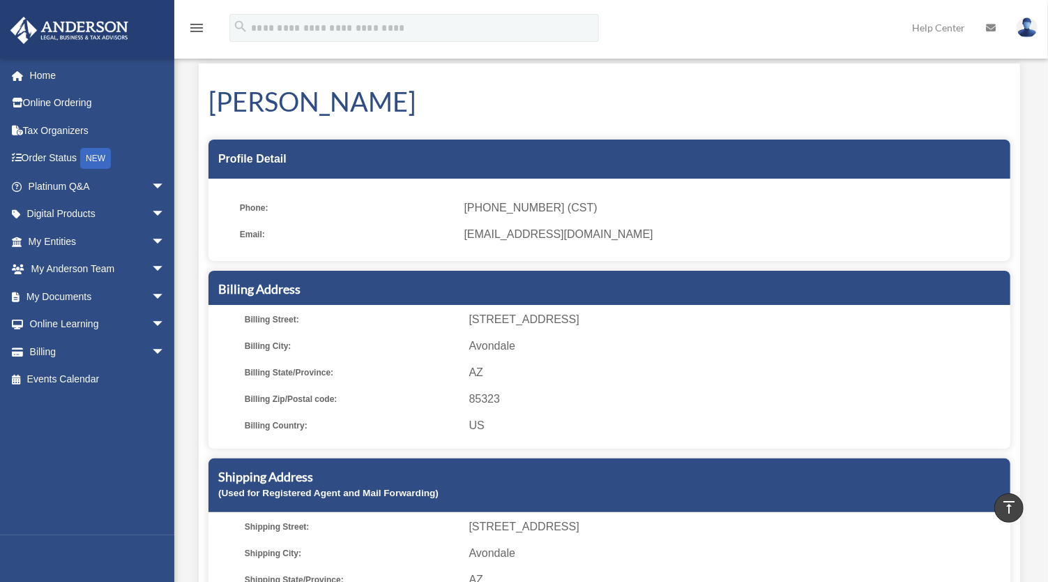
scroll to position [8, 0]
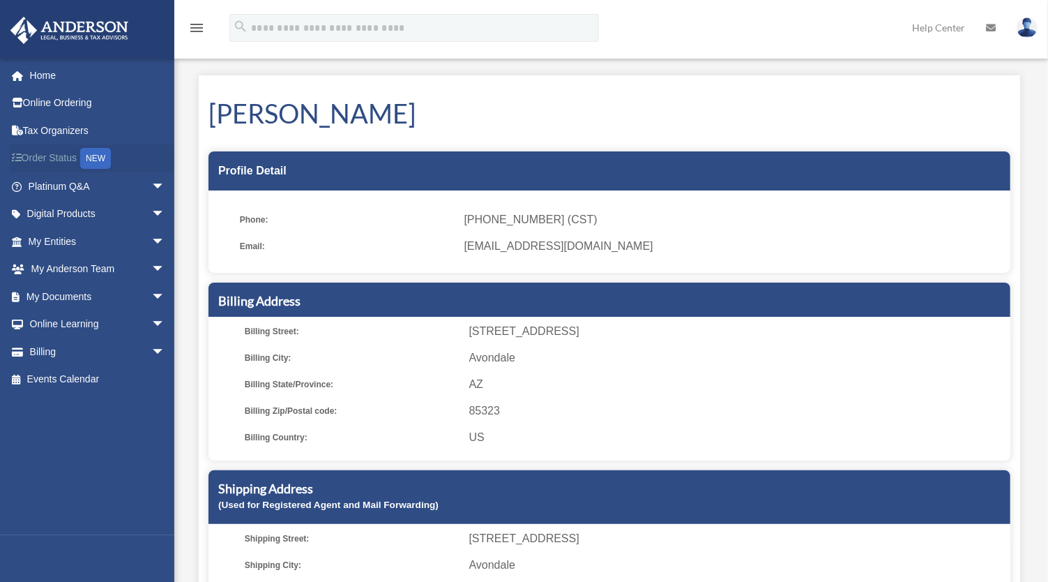
click at [77, 157] on link "Order Status NEW" at bounding box center [98, 158] width 176 height 29
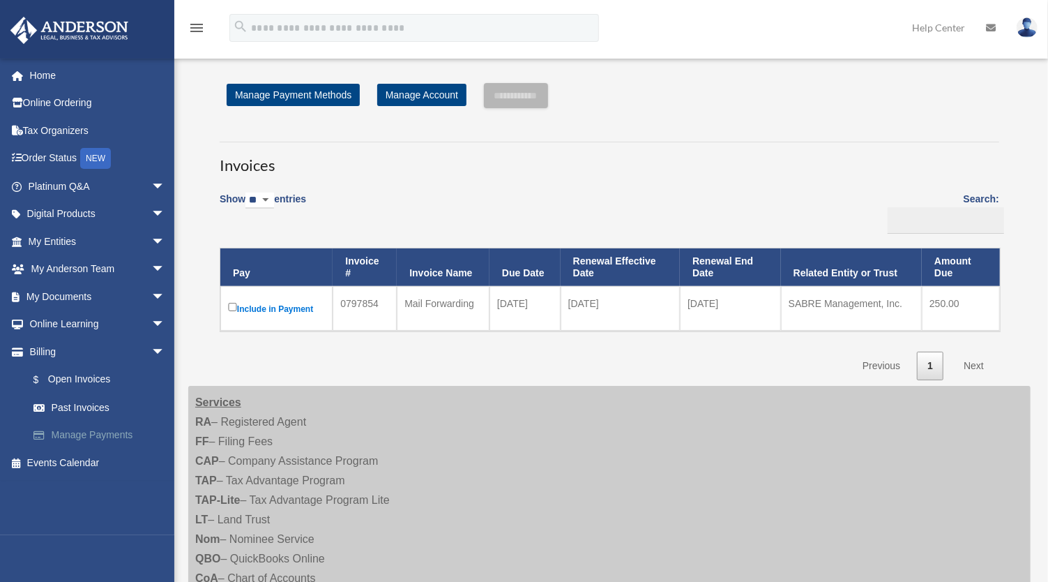
click at [82, 433] on link "Manage Payments" at bounding box center [103, 435] width 167 height 28
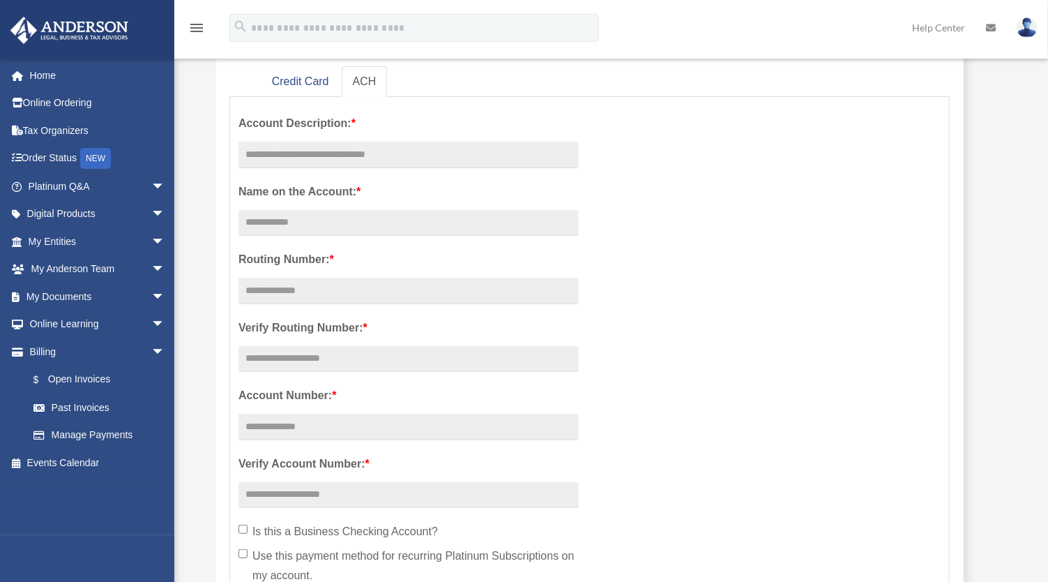
scroll to position [96, 0]
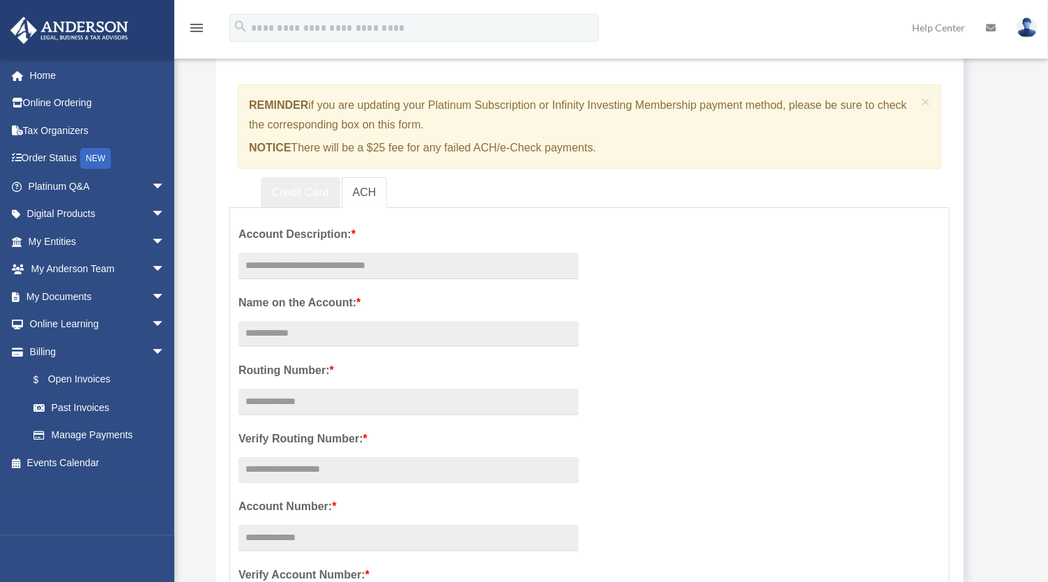
click at [304, 190] on link "Credit Card" at bounding box center [300, 192] width 79 height 31
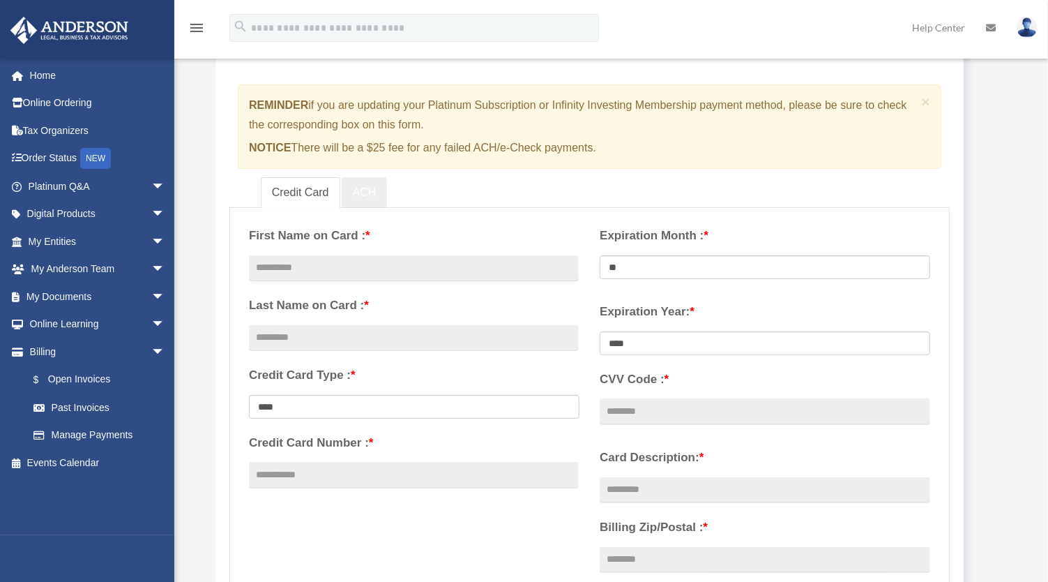
click at [363, 188] on link "ACH" at bounding box center [365, 192] width 46 height 31
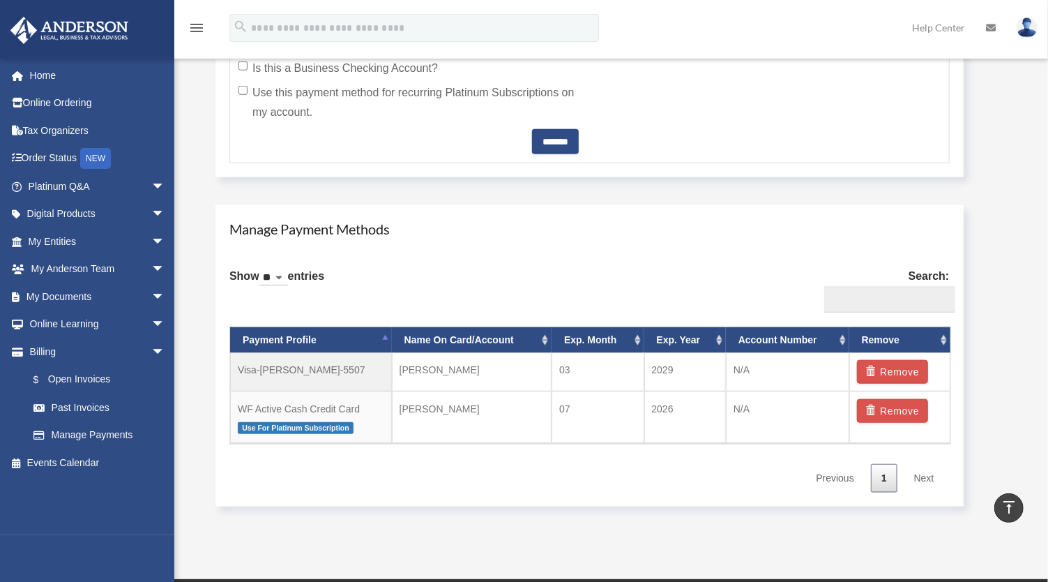
scroll to position [687, 0]
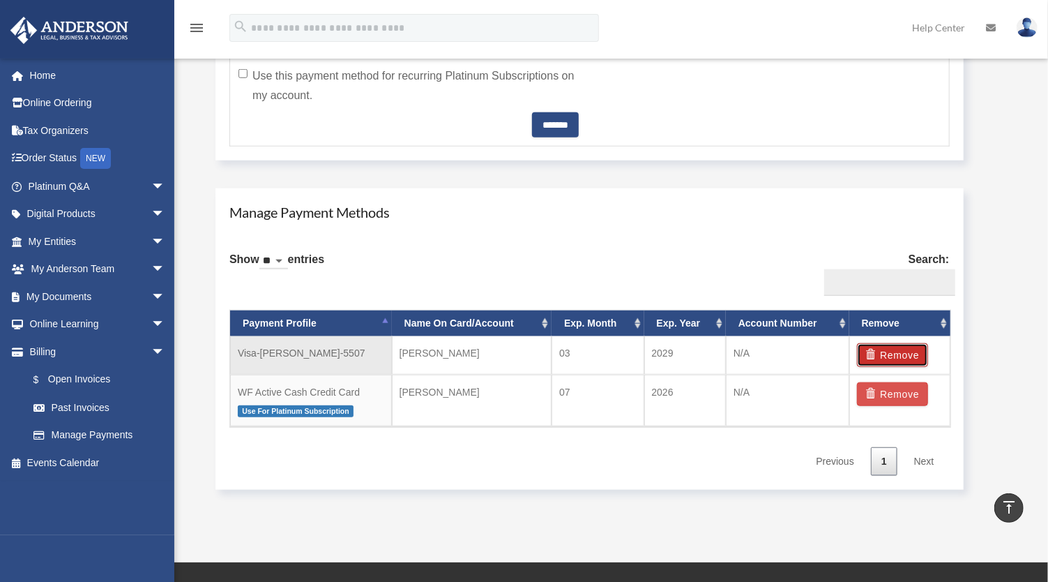
click at [902, 348] on button "Remove" at bounding box center [893, 355] width 72 height 24
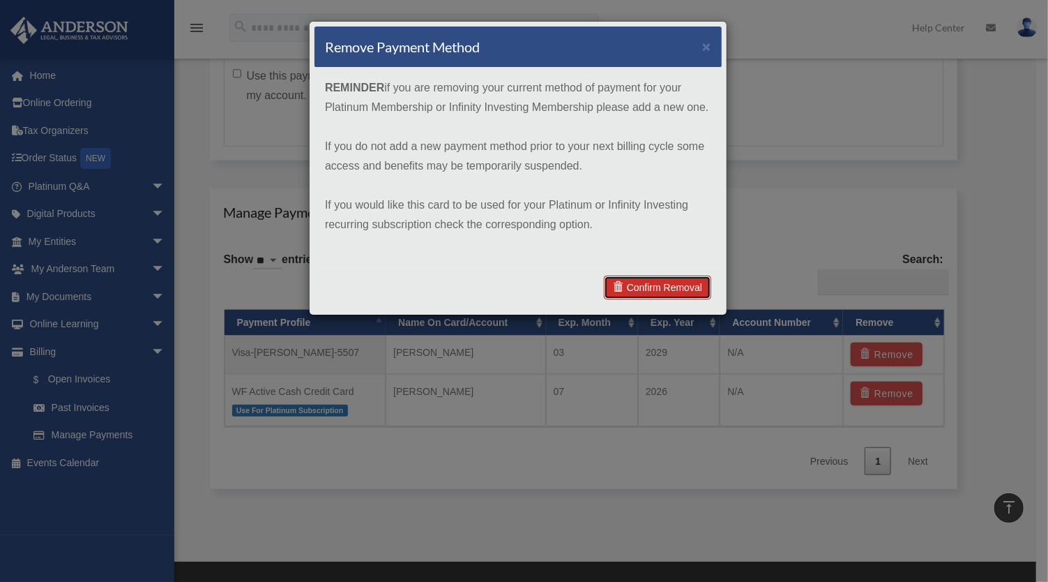
click at [658, 285] on link "Confirm Removal" at bounding box center [657, 287] width 107 height 24
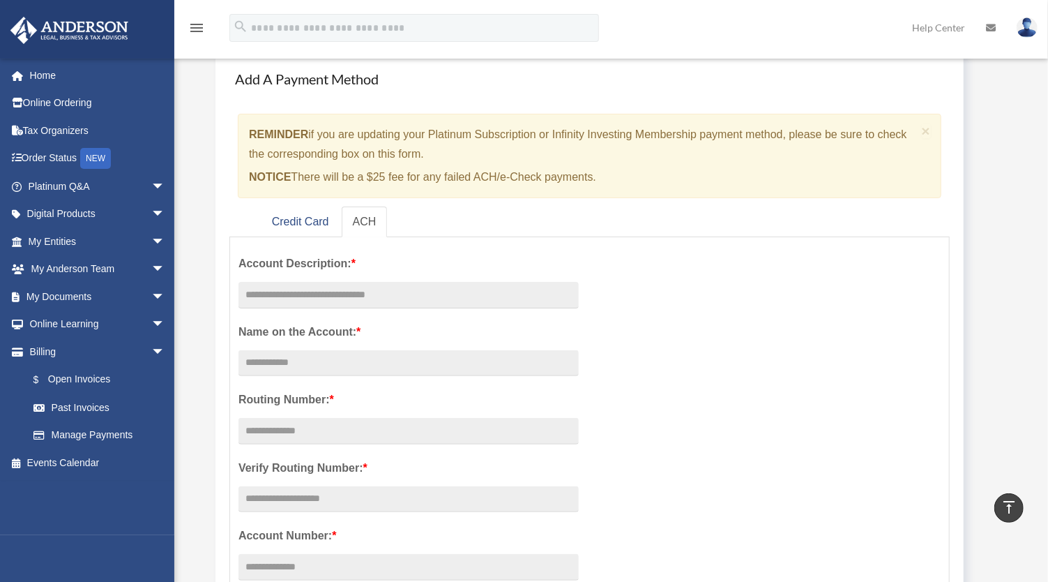
scroll to position [0, 0]
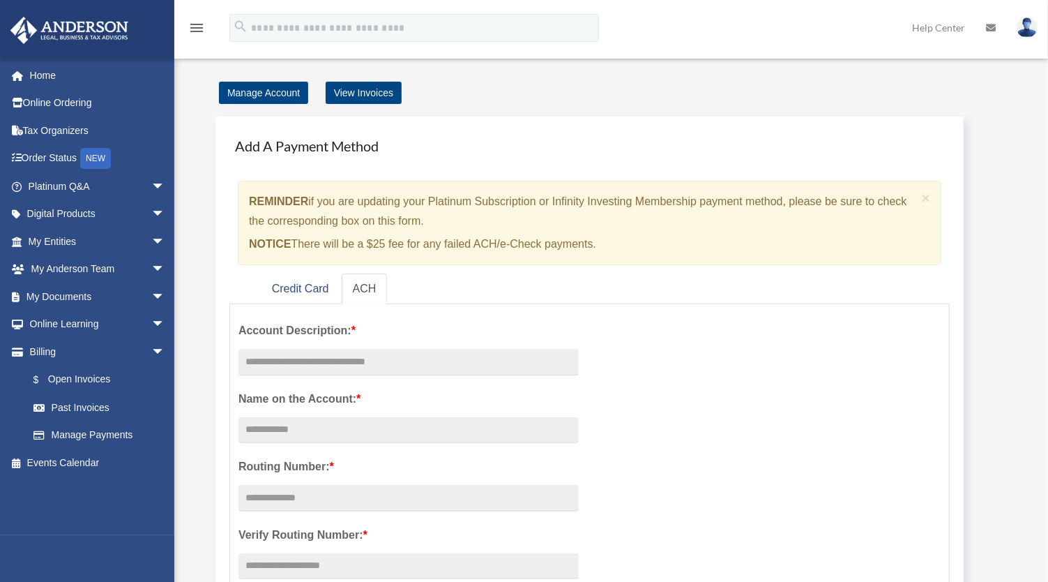
click at [1024, 28] on img at bounding box center [1027, 27] width 21 height 20
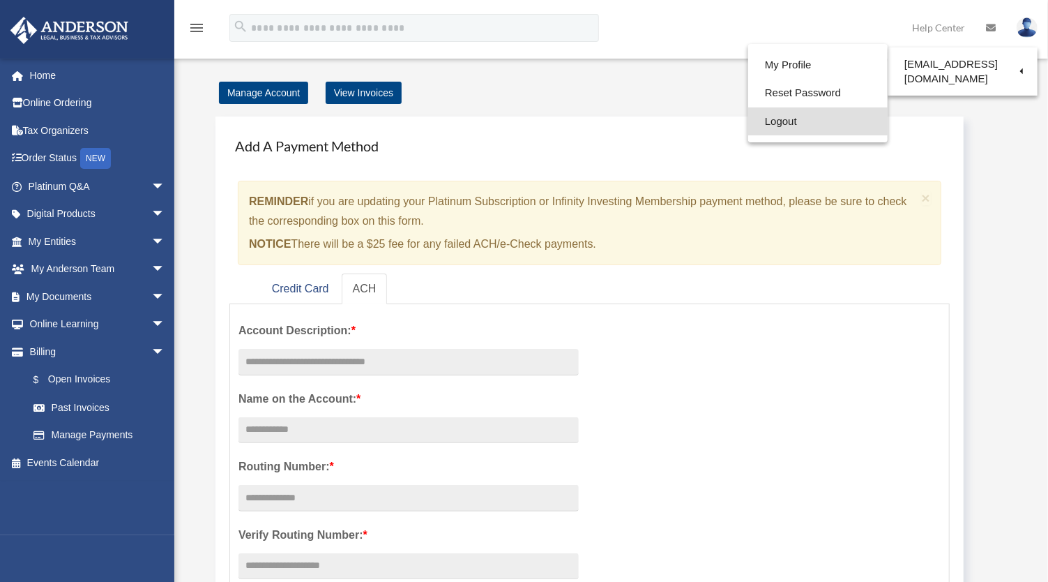
click at [780, 118] on link "Logout" at bounding box center [817, 121] width 139 height 29
